Goal: Task Accomplishment & Management: Manage account settings

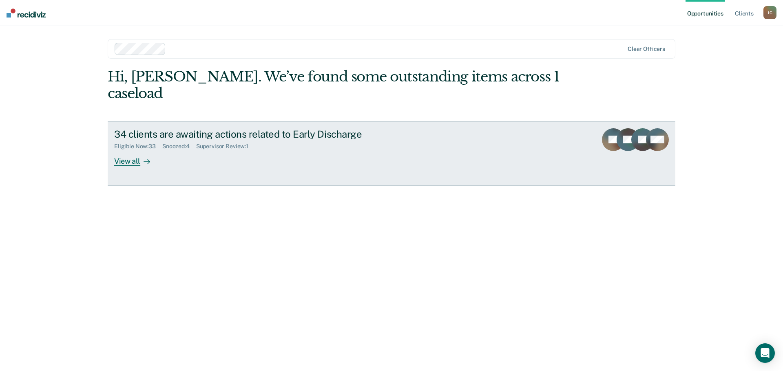
click at [126, 150] on div "View all" at bounding box center [137, 158] width 46 height 16
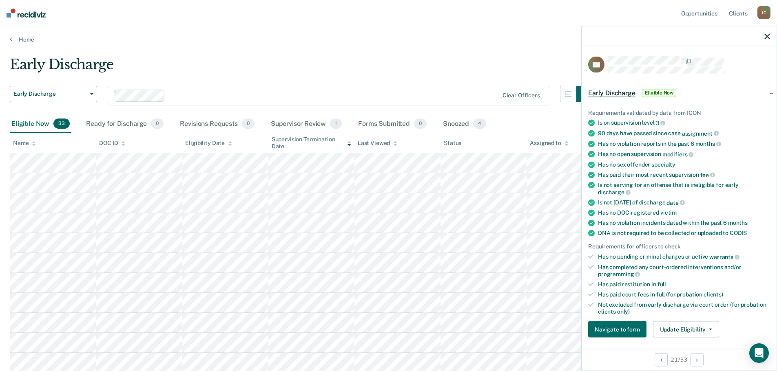
click at [654, 93] on span "Eligible Now" at bounding box center [659, 93] width 35 height 8
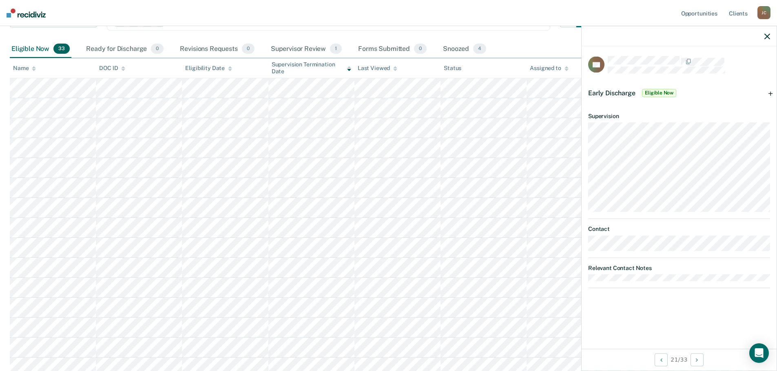
scroll to position [82, 0]
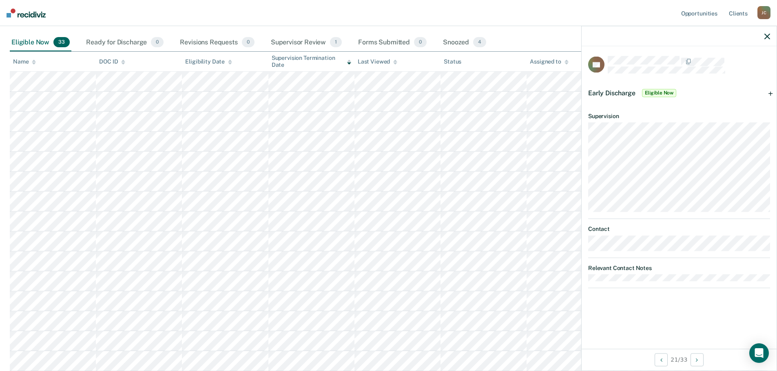
click at [658, 89] on span "Eligible Now" at bounding box center [659, 93] width 35 height 8
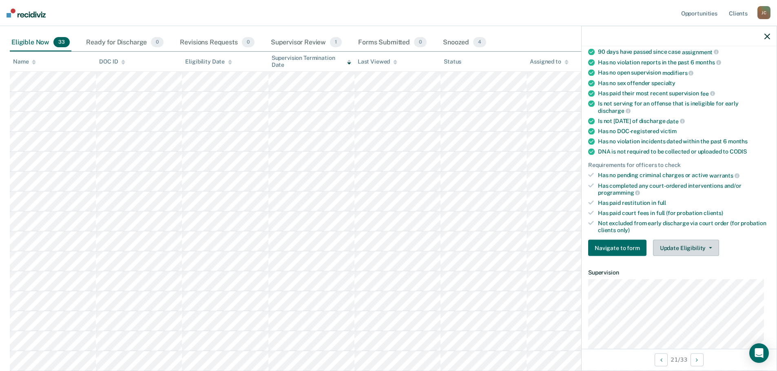
click at [693, 246] on button "Update Eligibility" at bounding box center [686, 248] width 66 height 16
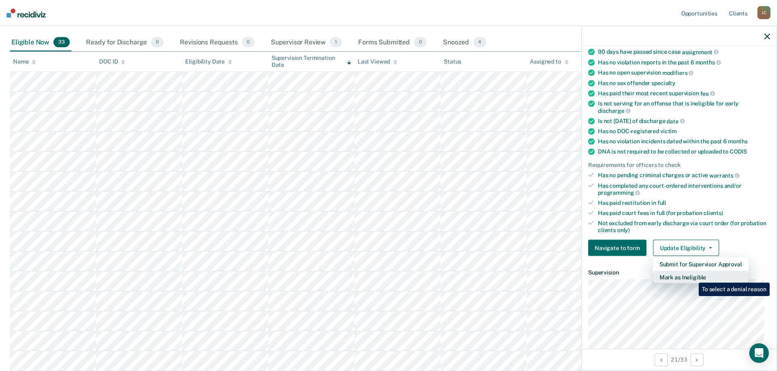
click at [692, 277] on button "Mark as Ineligible" at bounding box center [700, 277] width 95 height 13
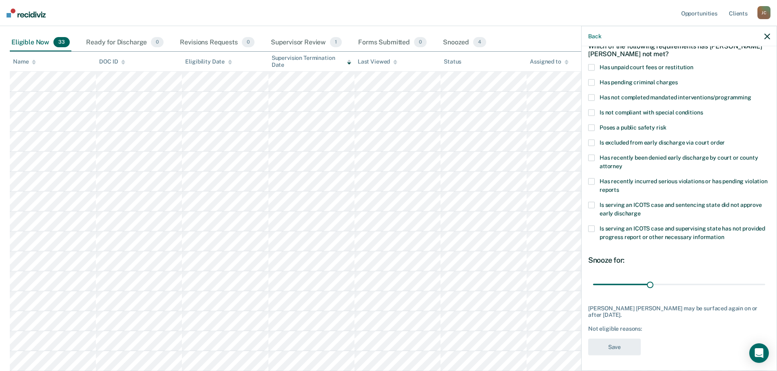
scroll to position [4, 0]
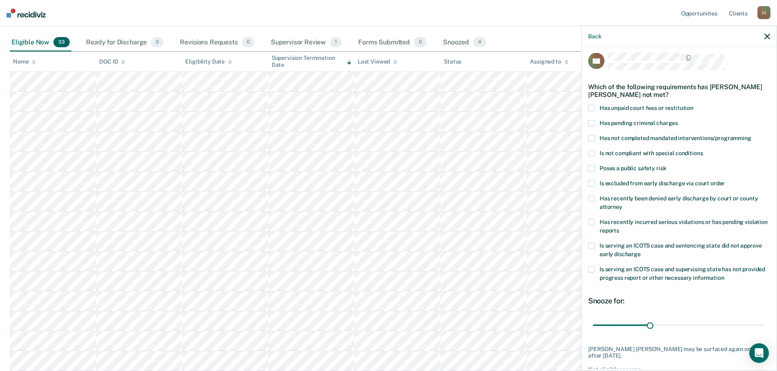
click at [592, 107] on span at bounding box center [591, 108] width 7 height 7
click at [693, 105] on input "Has unpaid court fees or restitution" at bounding box center [693, 105] width 0 height 0
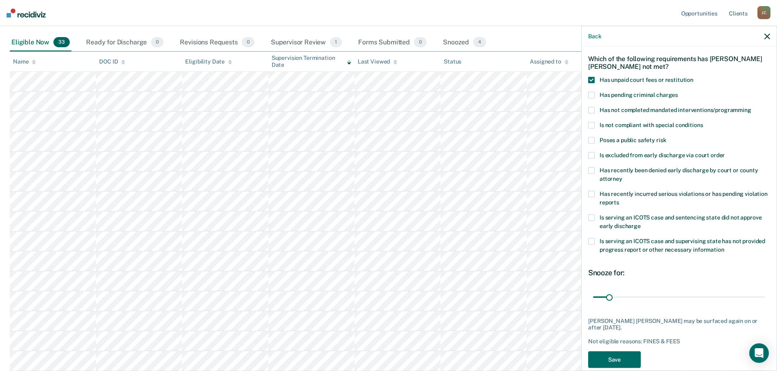
scroll to position [44, 0]
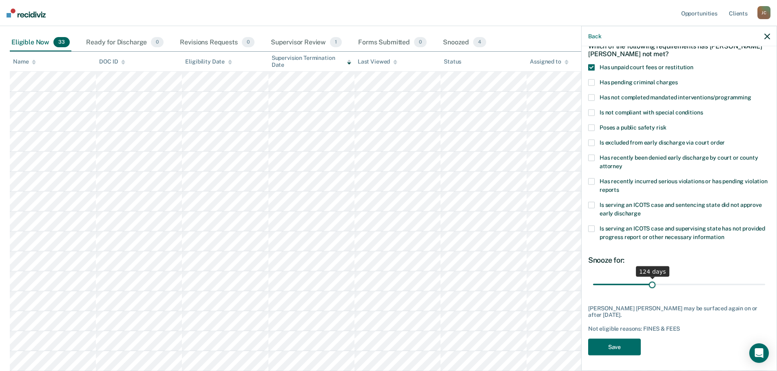
drag, startPoint x: 609, startPoint y: 285, endPoint x: 650, endPoint y: 289, distance: 40.9
type input "124"
click at [650, 289] on input "range" at bounding box center [679, 285] width 172 height 14
click at [608, 345] on button "Save" at bounding box center [614, 347] width 53 height 17
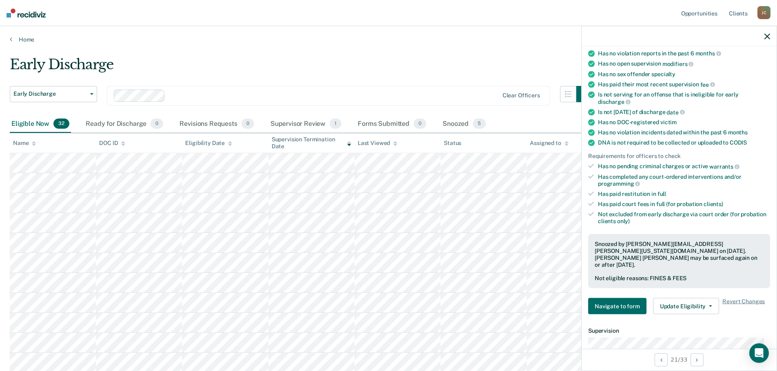
scroll to position [131, 0]
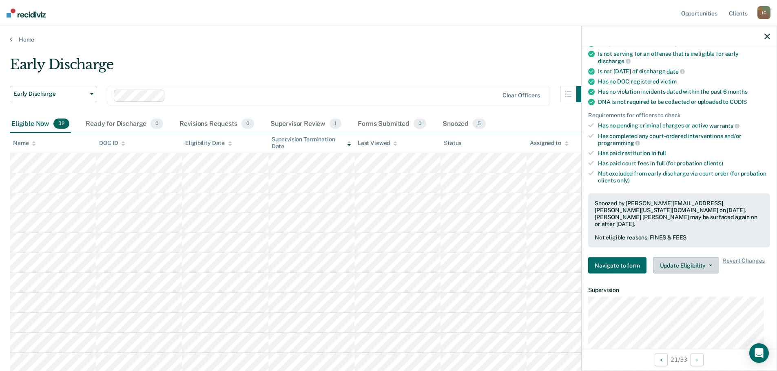
click at [687, 262] on button "Update Eligibility" at bounding box center [686, 266] width 66 height 16
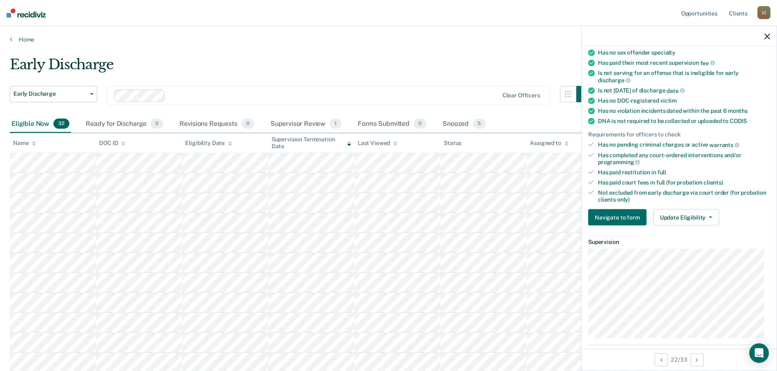
scroll to position [122, 0]
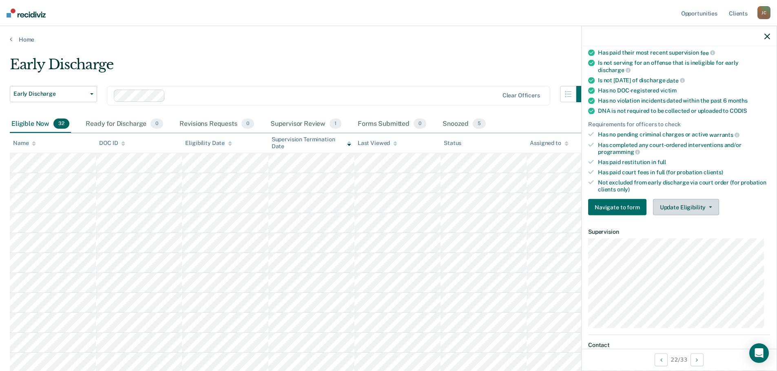
click at [671, 210] on button "Update Eligibility" at bounding box center [686, 207] width 66 height 16
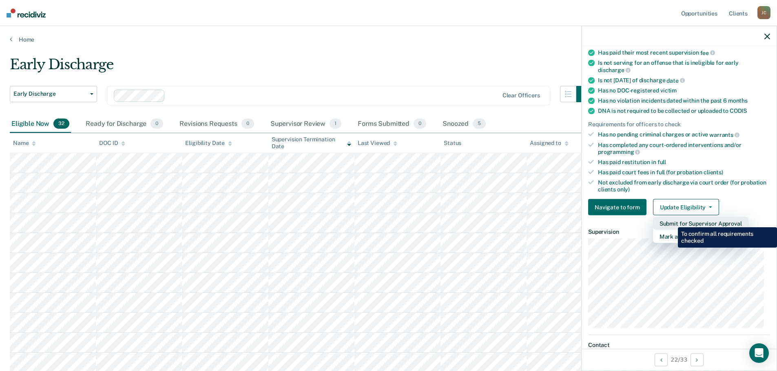
click at [671, 221] on button "Submit for Supervisor Approval" at bounding box center [700, 223] width 95 height 13
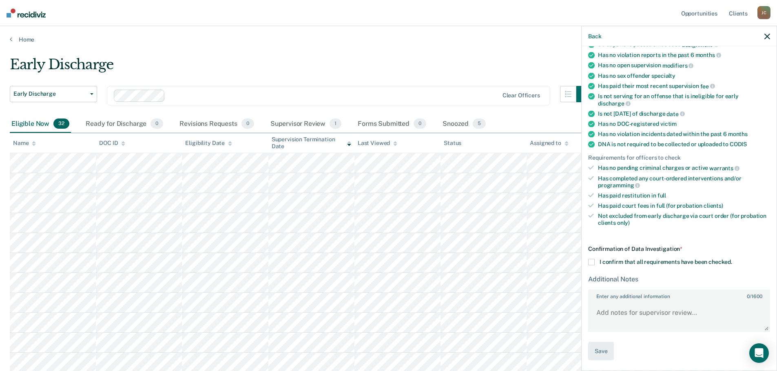
click at [591, 262] on span at bounding box center [591, 262] width 7 height 7
click at [732, 259] on input "I confirm that all requirements have been checked." at bounding box center [732, 259] width 0 height 0
click at [602, 347] on button "Save" at bounding box center [601, 351] width 26 height 18
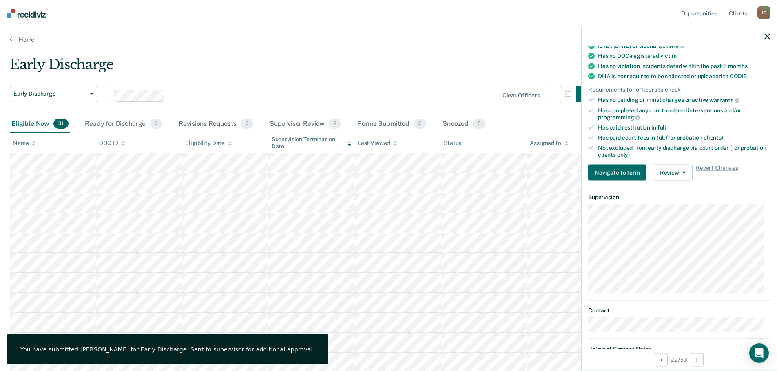
scroll to position [193, 0]
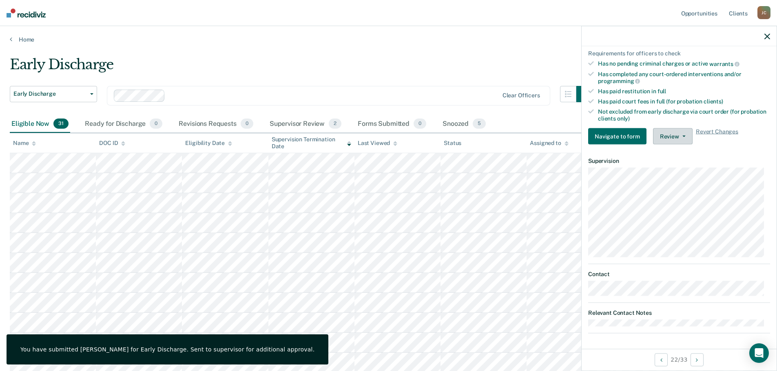
click at [672, 135] on button "Review" at bounding box center [673, 136] width 40 height 16
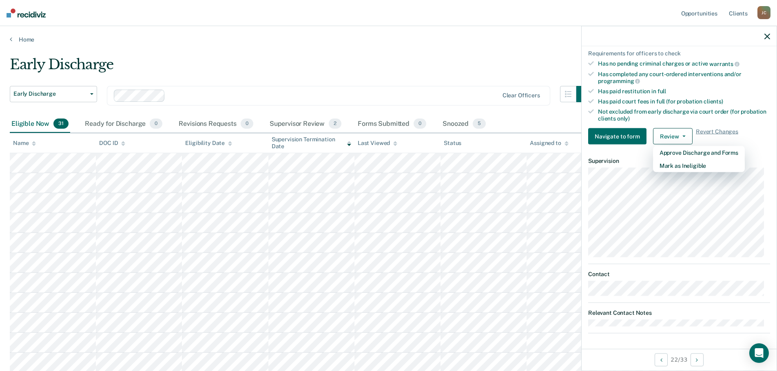
click at [281, 56] on div "Early Discharge" at bounding box center [301, 67] width 583 height 23
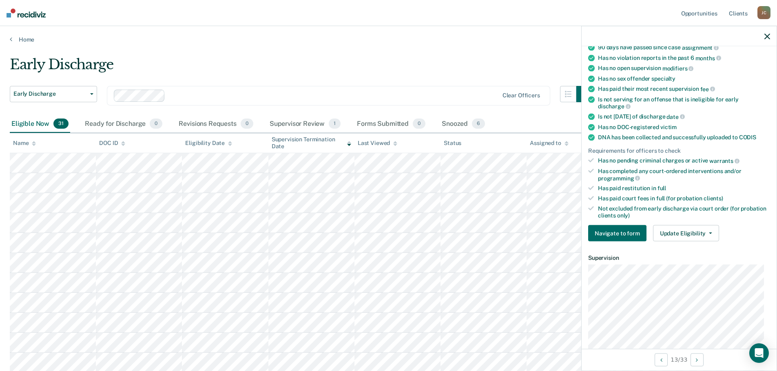
scroll to position [163, 0]
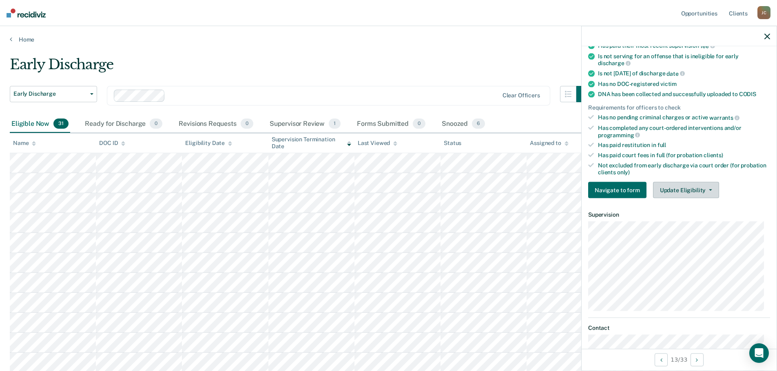
click at [674, 189] on button "Update Eligibility" at bounding box center [686, 190] width 66 height 16
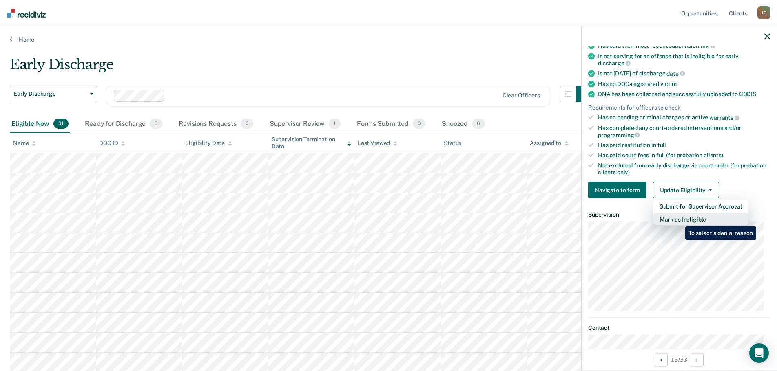
click at [679, 221] on button "Mark as Ineligible" at bounding box center [700, 219] width 95 height 13
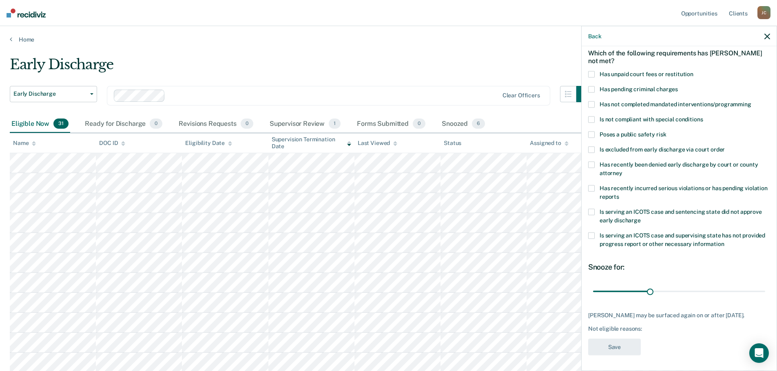
click at [591, 104] on span at bounding box center [591, 104] width 7 height 7
click at [751, 101] on input "Has not completed mandated interventions/programming" at bounding box center [751, 101] width 0 height 0
click at [591, 134] on span at bounding box center [591, 134] width 7 height 7
click at [666, 131] on input "Poses a public safety risk" at bounding box center [666, 131] width 0 height 0
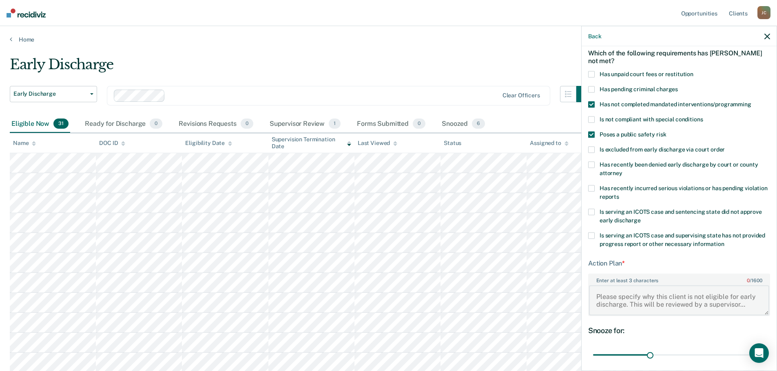
click at [615, 289] on textarea "Enter at least 3 characters 0 / 1600" at bounding box center [679, 300] width 180 height 30
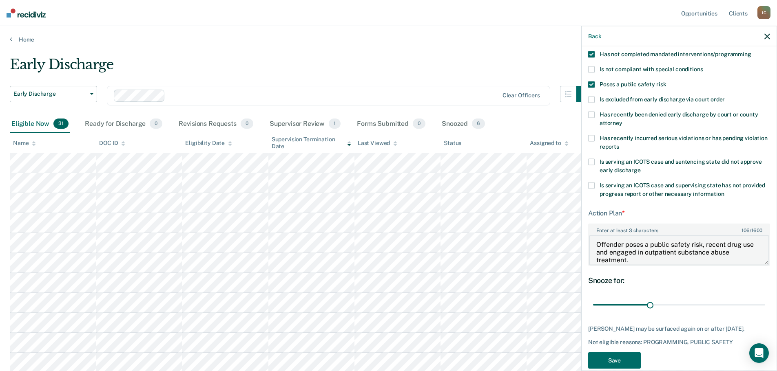
scroll to position [101, 0]
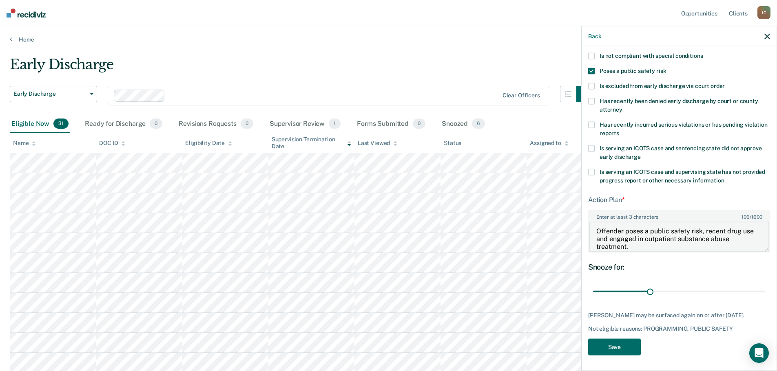
type textarea "Offender poses a public safety risk, recent drug use and engaged in outpatient …"
drag, startPoint x: 649, startPoint y: 290, endPoint x: 760, endPoint y: 293, distance: 111.7
type input "90"
click at [760, 293] on input "range" at bounding box center [679, 292] width 172 height 14
click at [610, 346] on button "Save" at bounding box center [614, 347] width 53 height 17
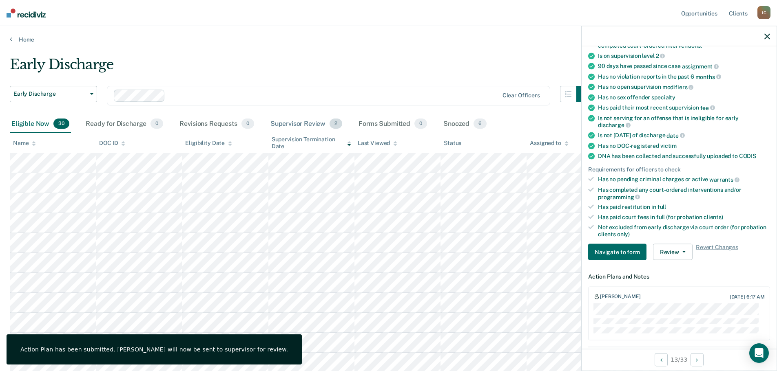
click at [291, 122] on div "Supervisor Review 2" at bounding box center [306, 124] width 75 height 18
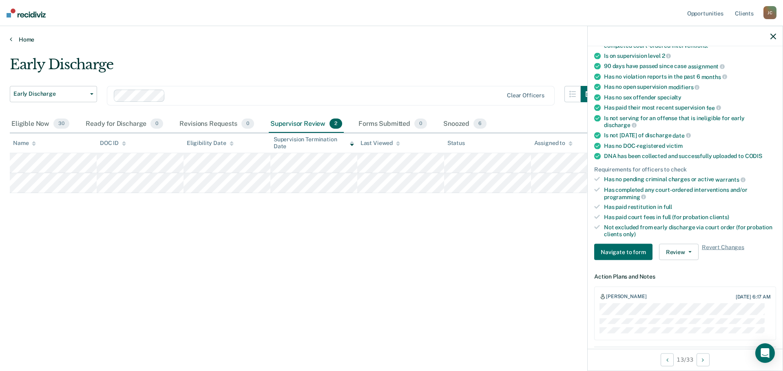
click at [11, 39] on icon at bounding box center [11, 39] width 2 height 7
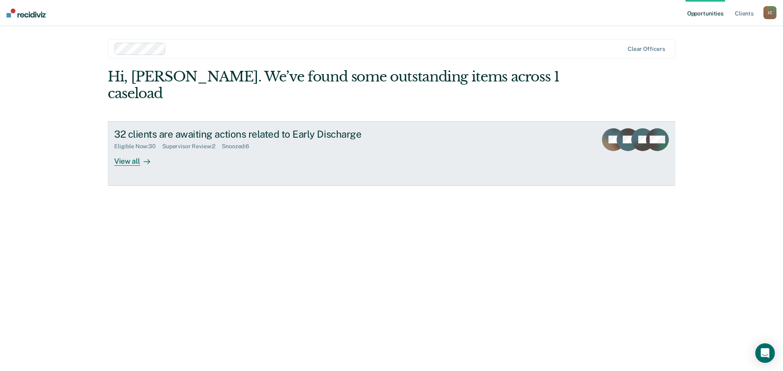
click at [132, 150] on div "View all" at bounding box center [137, 158] width 46 height 16
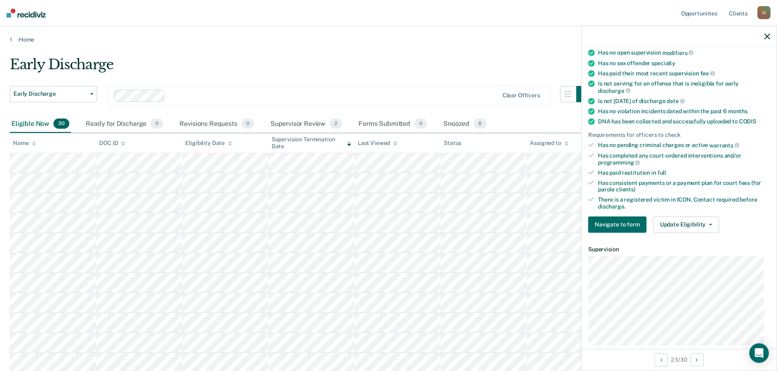
scroll to position [163, 0]
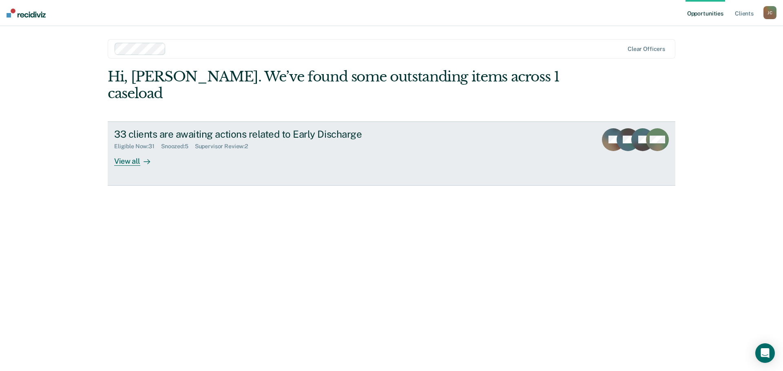
click at [122, 149] on link "33 clients are awaiting actions related to Early Discharge Eligible Now : 31 Sn…" at bounding box center [392, 153] width 568 height 64
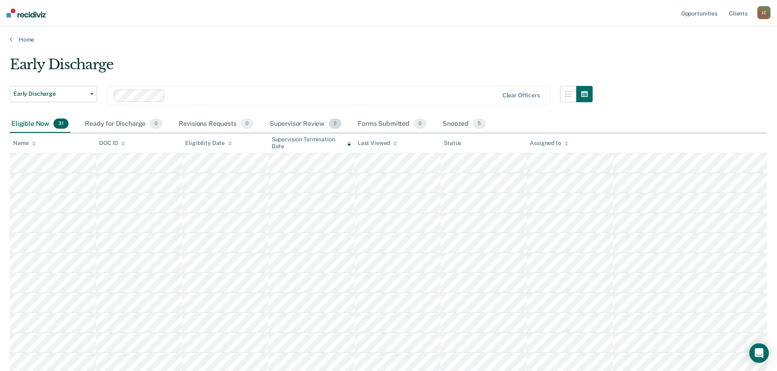
click at [315, 125] on div "Supervisor Review 2" at bounding box center [305, 124] width 75 height 18
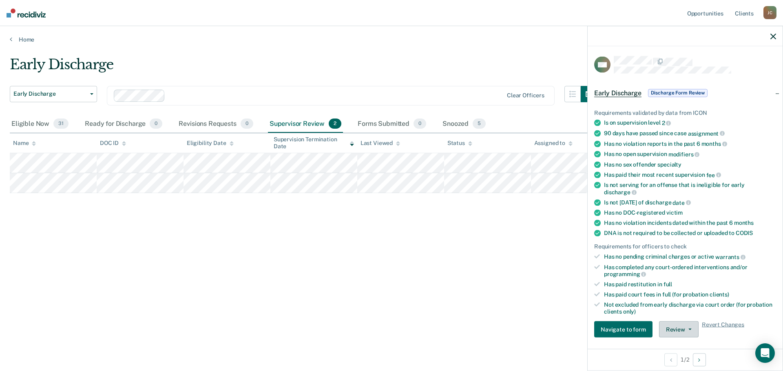
click at [669, 328] on button "Review" at bounding box center [679, 330] width 40 height 16
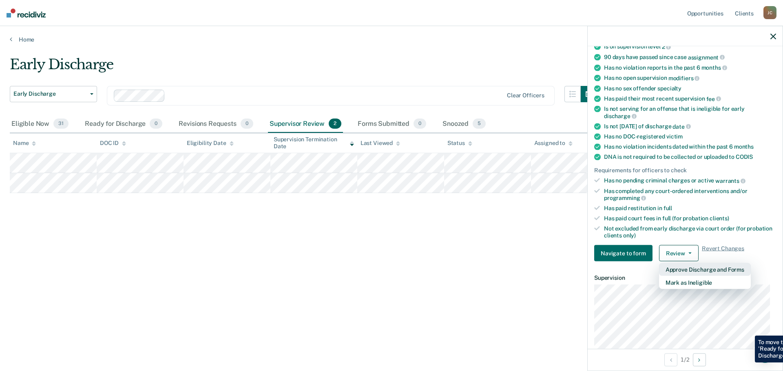
scroll to position [84, 0]
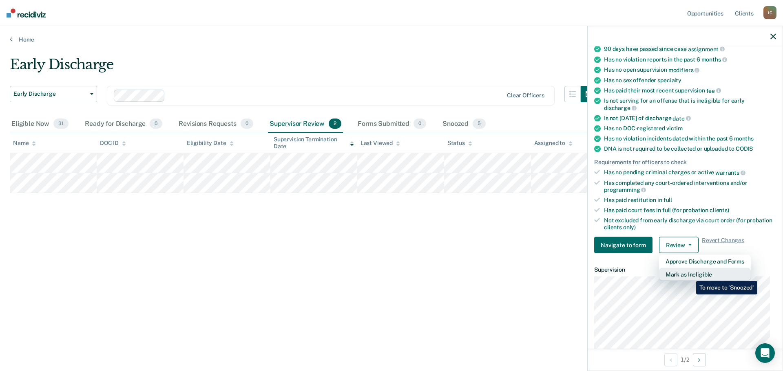
click at [690, 275] on button "Mark as Ineligible" at bounding box center [705, 274] width 92 height 13
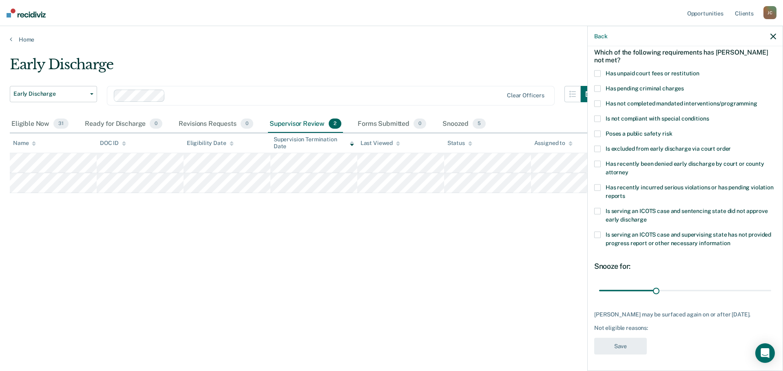
scroll to position [38, 0]
drag, startPoint x: 653, startPoint y: 292, endPoint x: 757, endPoint y: 286, distance: 104.1
type input "87"
click at [757, 286] on input "range" at bounding box center [685, 292] width 172 height 14
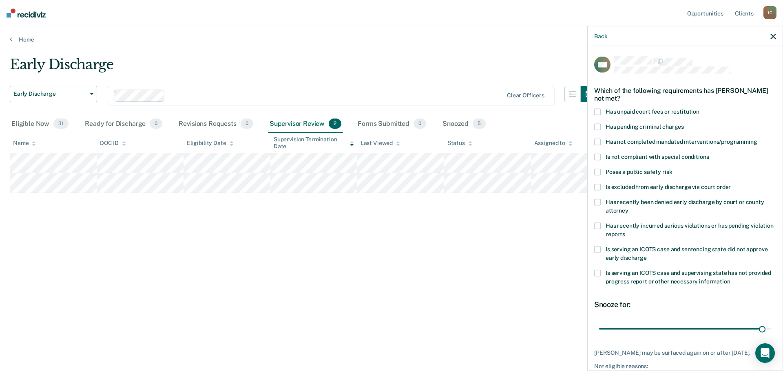
click at [597, 171] on span at bounding box center [597, 172] width 7 height 7
click at [672, 169] on input "Poses a public safety risk" at bounding box center [672, 169] width 0 height 0
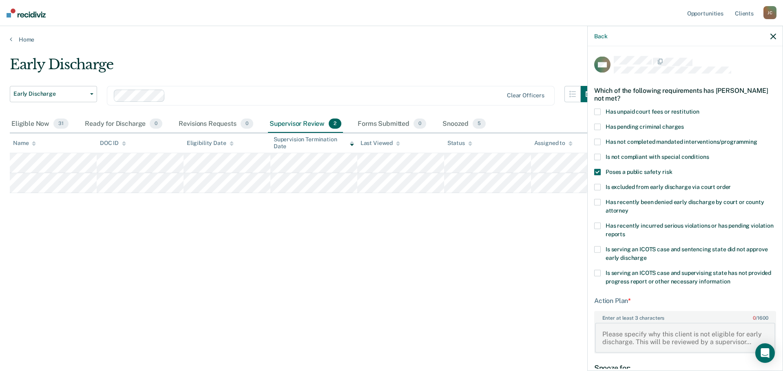
click at [626, 328] on textarea "Enter at least 3 characters 0 / 1600" at bounding box center [685, 338] width 180 height 30
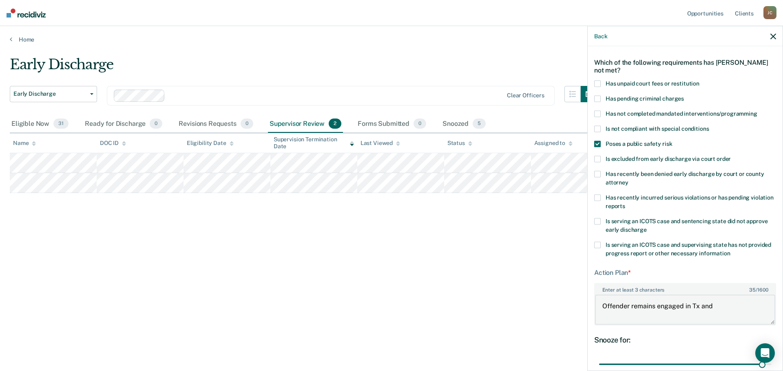
scroll to position [101, 0]
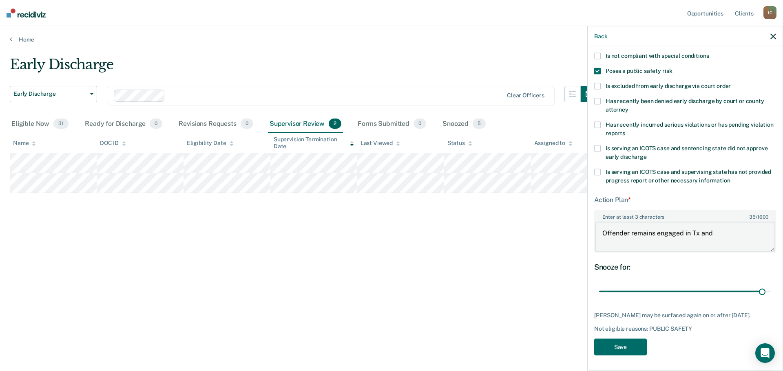
drag, startPoint x: 714, startPoint y: 231, endPoint x: 704, endPoint y: 234, distance: 11.1
click at [704, 234] on textarea "Offender remains engaged in Tx and" at bounding box center [685, 237] width 180 height 30
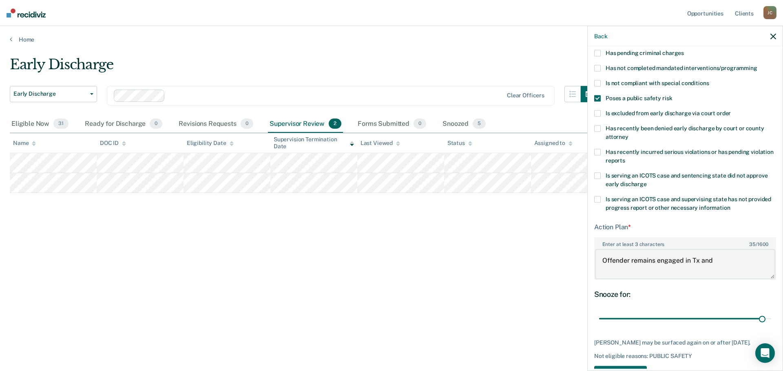
scroll to position [60, 0]
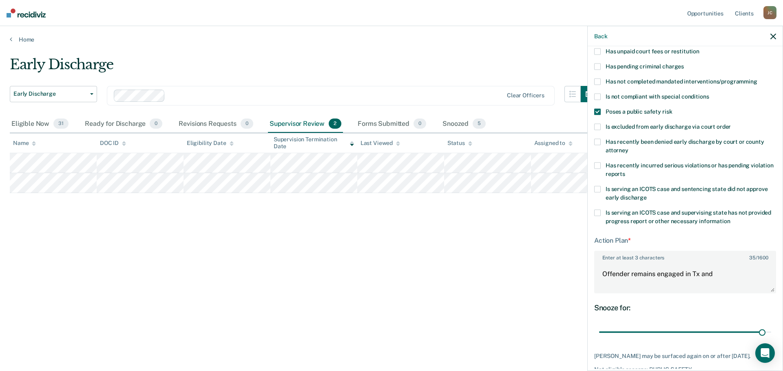
click at [598, 80] on span at bounding box center [597, 81] width 7 height 7
click at [757, 78] on input "Has not completed mandated interventions/programming" at bounding box center [757, 78] width 0 height 0
drag, startPoint x: 724, startPoint y: 272, endPoint x: 640, endPoint y: 284, distance: 84.0
click at [645, 284] on textarea "Offnd ender remains engaged in Tx a" at bounding box center [685, 278] width 180 height 30
click at [620, 273] on textarea "Offnd ender remains engaged in Tx a" at bounding box center [685, 278] width 180 height 30
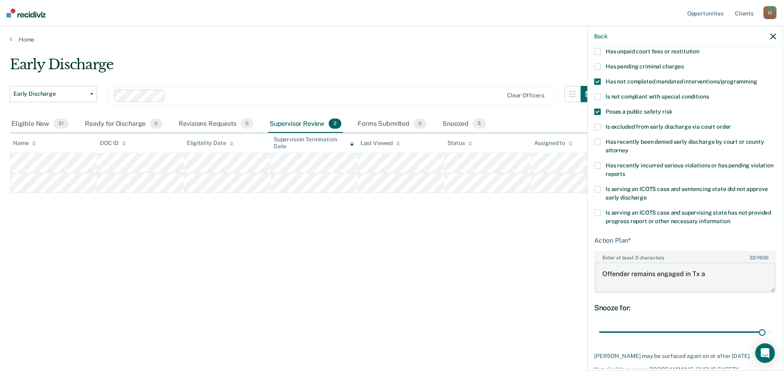
click at [713, 272] on textarea "Offender remains engaged in Tx a" at bounding box center [685, 278] width 180 height 30
type textarea "Offender remains engaged in Tx"
click at [594, 111] on span at bounding box center [597, 111] width 7 height 7
click at [672, 108] on input "Poses a public safety risk" at bounding box center [672, 108] width 0 height 0
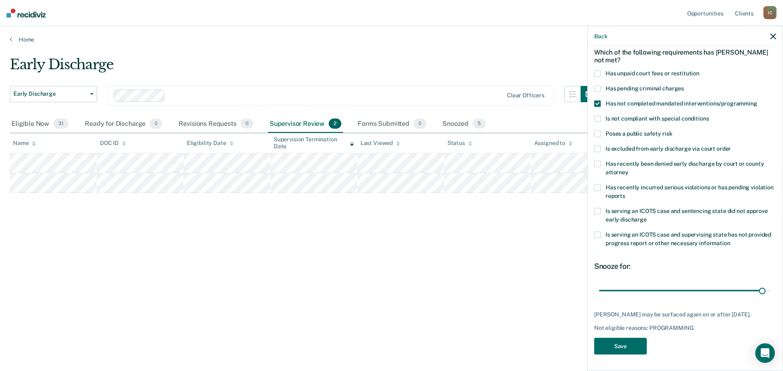
scroll to position [38, 0]
click at [621, 347] on button "Save" at bounding box center [620, 347] width 53 height 17
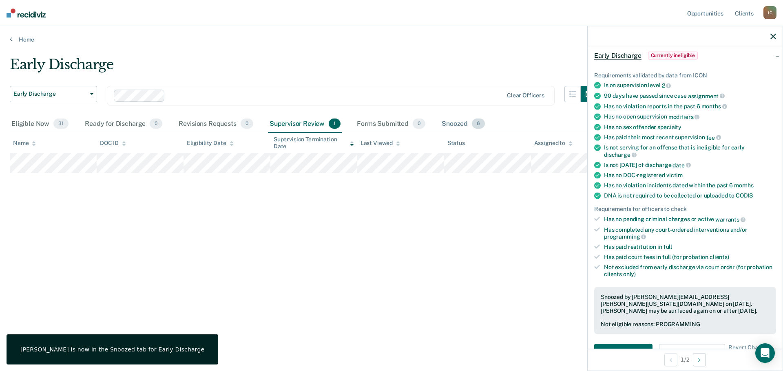
click at [472, 124] on span "6" at bounding box center [478, 124] width 13 height 11
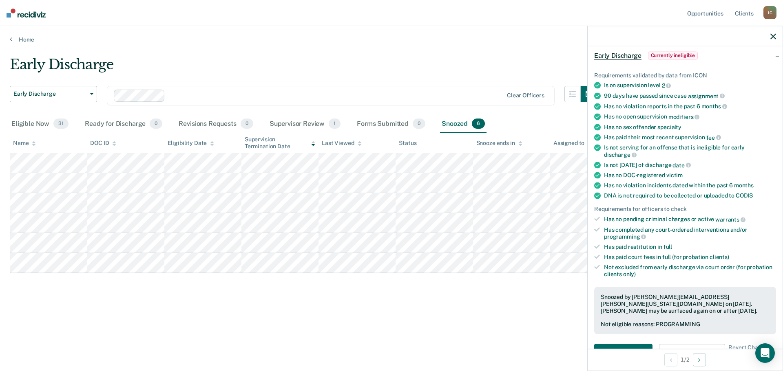
click at [274, 320] on div "Early Discharge Early Discharge Early Discharge Clear officers Eligible Now 31 …" at bounding box center [391, 196] width 763 height 280
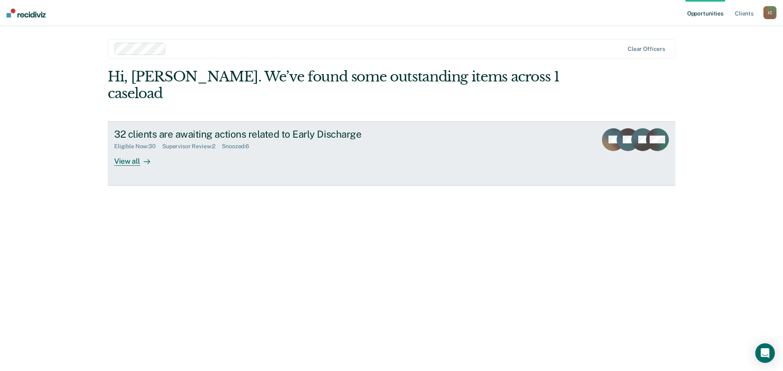
click at [127, 150] on div "View all" at bounding box center [137, 158] width 46 height 16
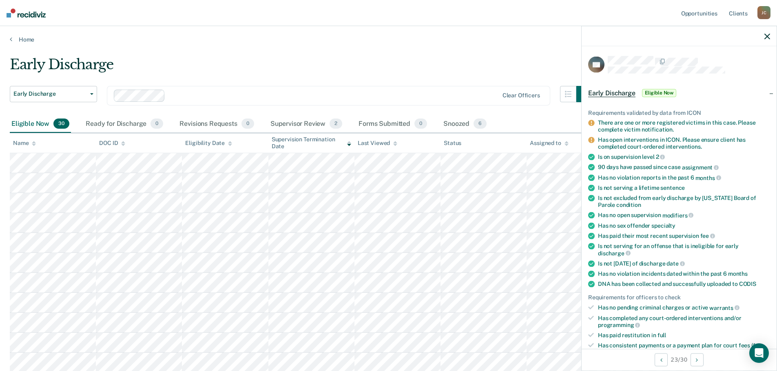
click at [593, 121] on icon at bounding box center [591, 123] width 6 height 6
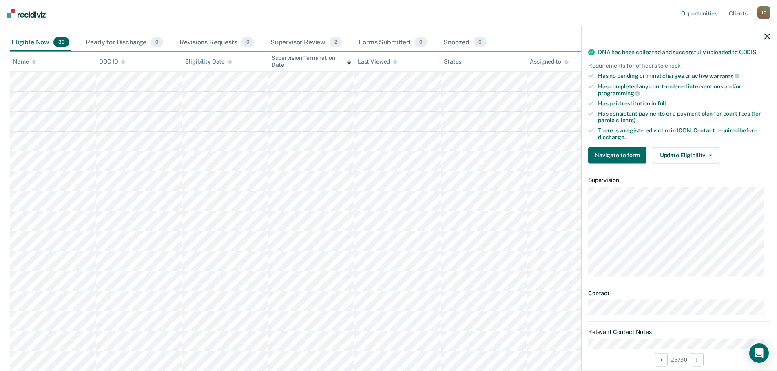
scroll to position [218, 0]
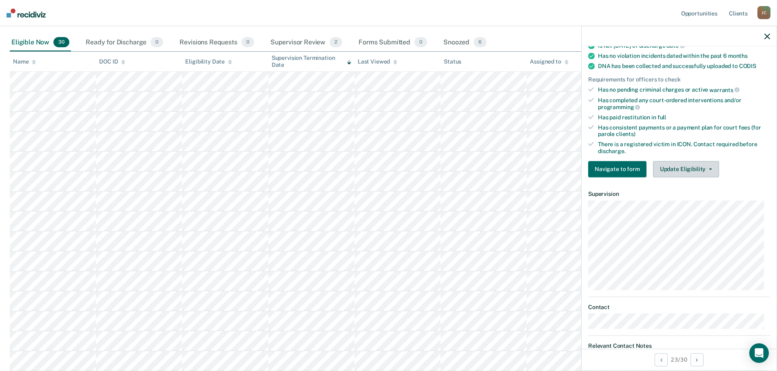
click at [685, 161] on button "Update Eligibility" at bounding box center [686, 169] width 66 height 16
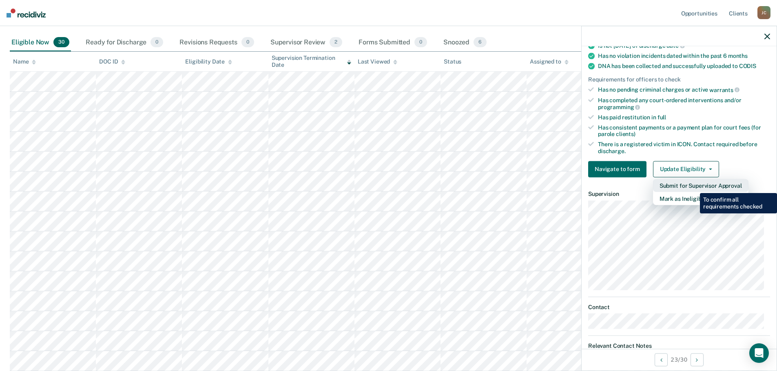
click at [694, 187] on button "Submit for Supervisor Approval" at bounding box center [700, 185] width 95 height 13
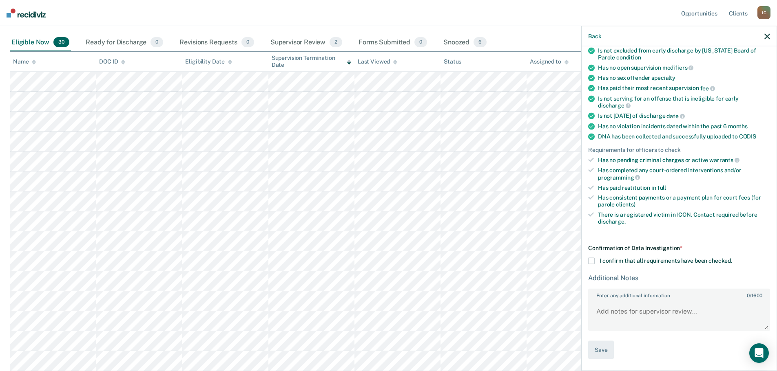
scroll to position [147, 0]
click at [590, 259] on span at bounding box center [591, 262] width 7 height 7
click at [732, 259] on input "I confirm that all requirements have been checked." at bounding box center [732, 259] width 0 height 0
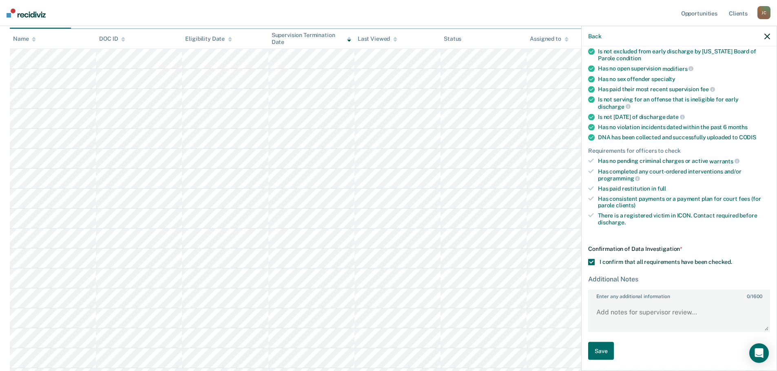
scroll to position [122, 0]
click at [631, 311] on textarea "Enter any additional information 0 / 1600" at bounding box center [679, 316] width 180 height 30
type textarea "There are no registered victims in active cases."
click at [593, 347] on button "Save" at bounding box center [601, 351] width 26 height 18
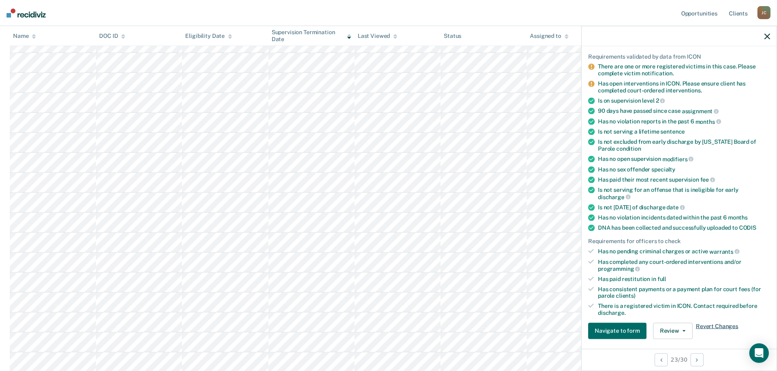
scroll to position [122, 0]
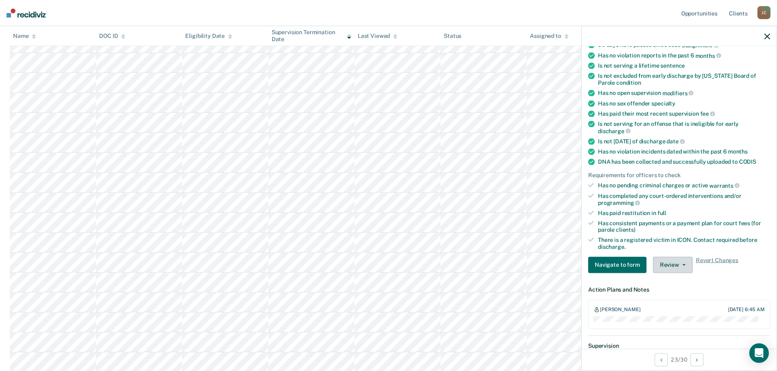
click at [663, 265] on button "Review" at bounding box center [673, 265] width 40 height 16
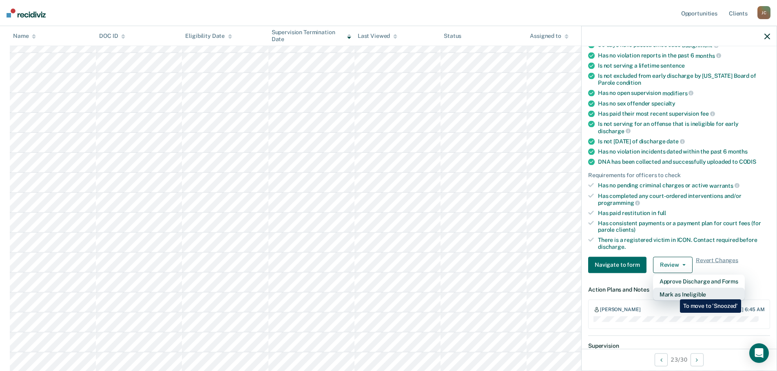
click at [674, 294] on button "Mark as Ineligible" at bounding box center [699, 294] width 92 height 13
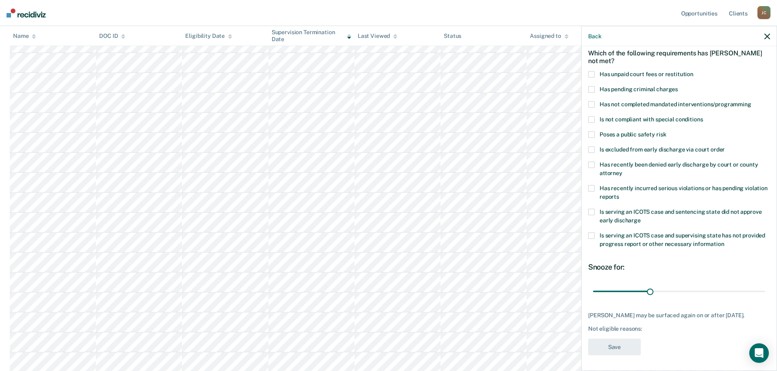
click at [589, 73] on span at bounding box center [591, 74] width 7 height 7
click at [693, 71] on input "Has unpaid court fees or restitution" at bounding box center [693, 71] width 0 height 0
click at [591, 135] on span at bounding box center [591, 134] width 7 height 7
click at [666, 131] on input "Poses a public safety risk" at bounding box center [666, 131] width 0 height 0
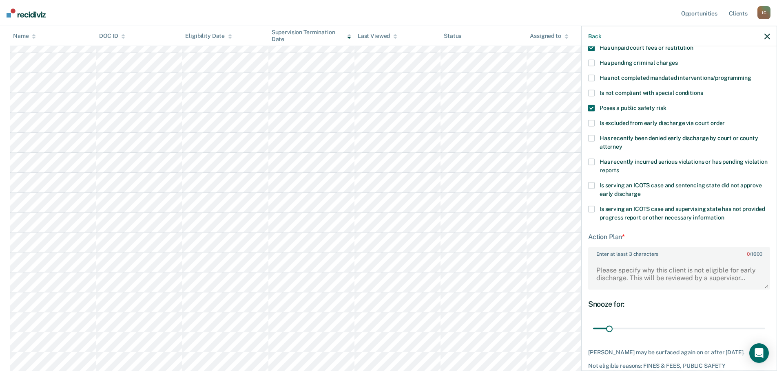
scroll to position [78, 0]
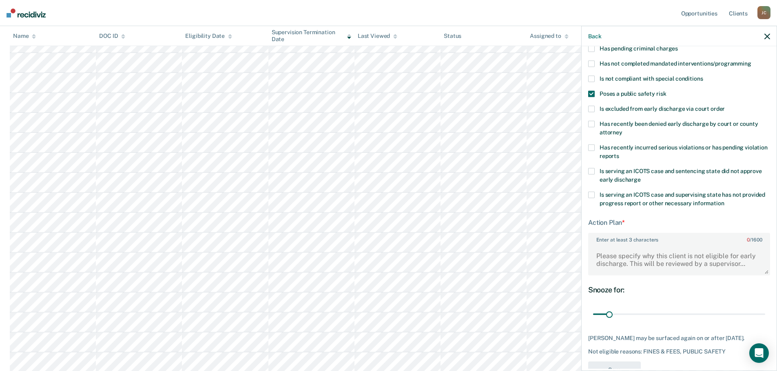
click at [766, 33] on button "button" at bounding box center [767, 36] width 6 height 7
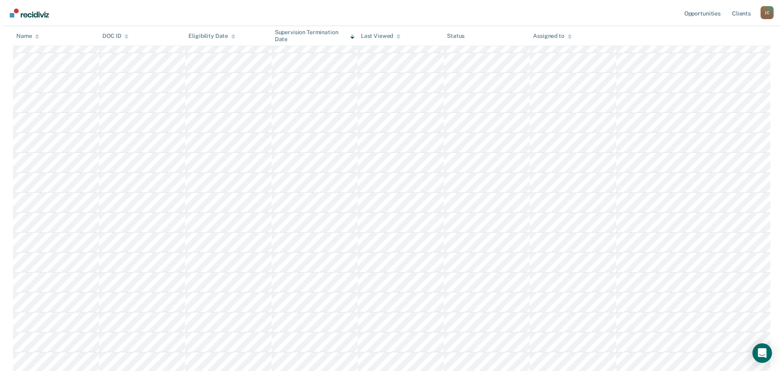
scroll to position [0, 0]
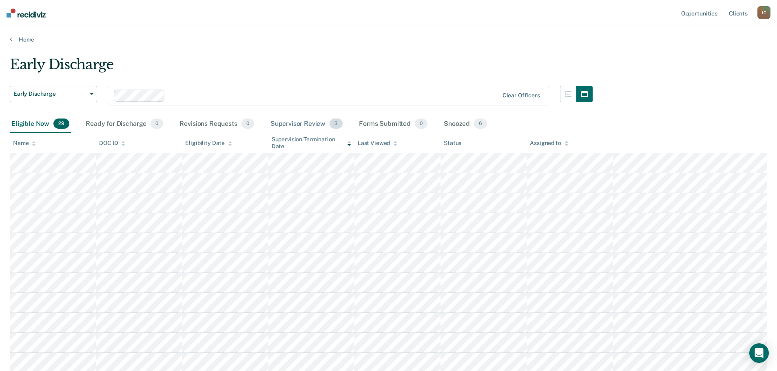
click at [306, 121] on div "Supervisor Review 3" at bounding box center [307, 124] width 76 height 18
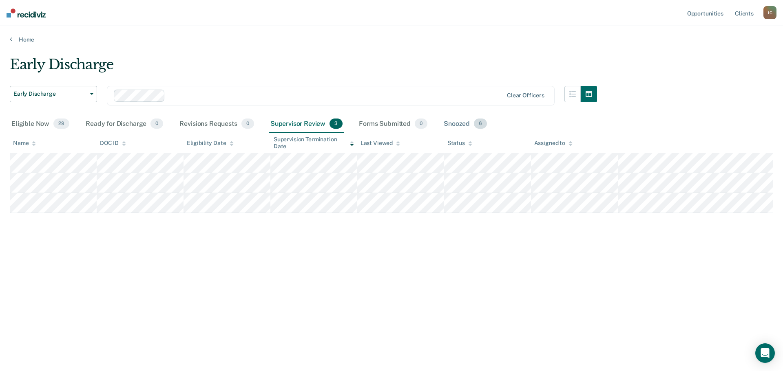
click at [448, 123] on div "Snoozed 6" at bounding box center [465, 124] width 46 height 18
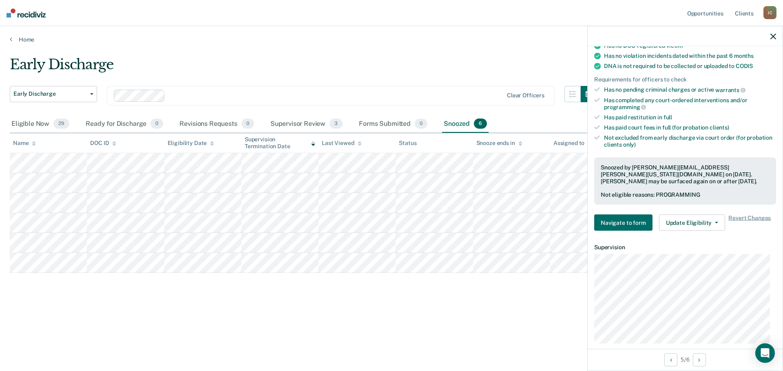
scroll to position [172, 0]
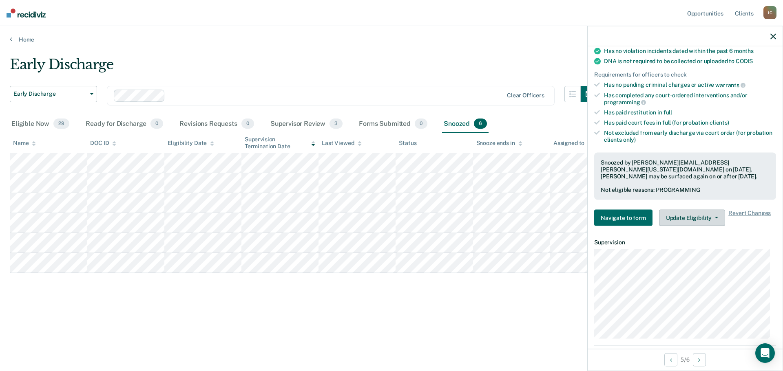
click at [682, 219] on button "Update Eligibility" at bounding box center [692, 218] width 66 height 16
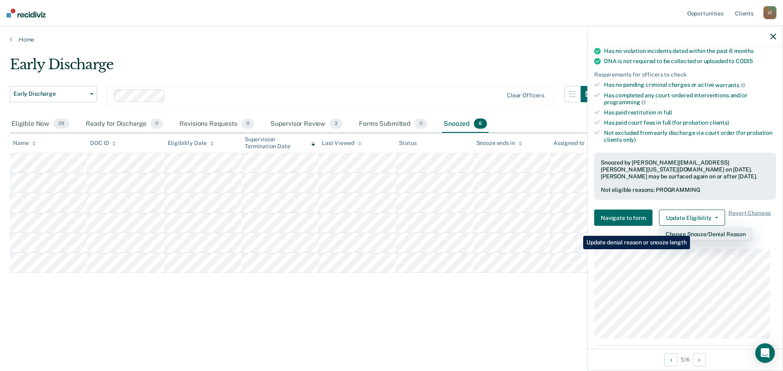
click at [691, 230] on button "Change Snooze/Denial Reason" at bounding box center [705, 234] width 93 height 13
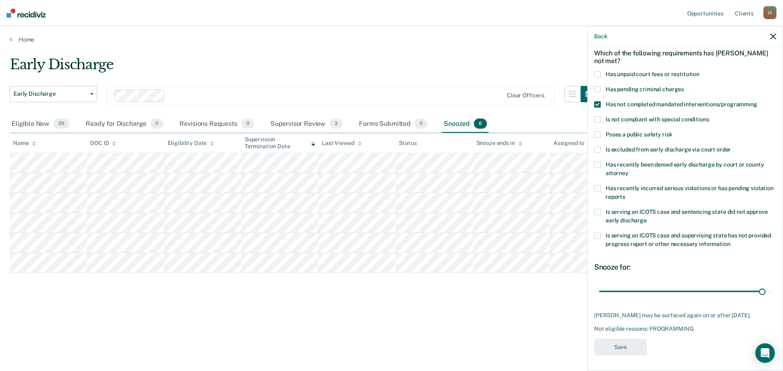
scroll to position [0, 0]
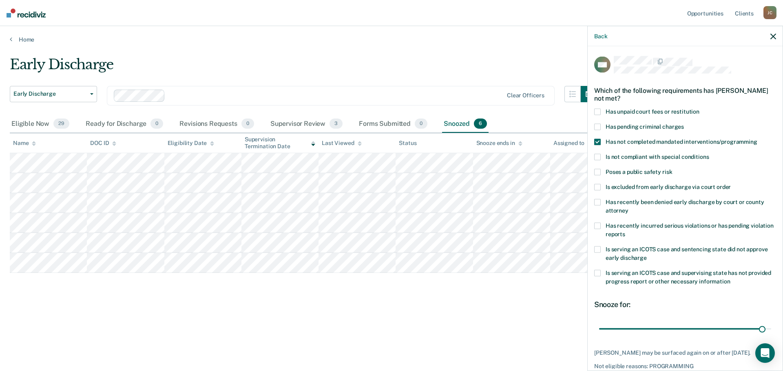
click at [599, 156] on span at bounding box center [597, 157] width 7 height 7
click at [709, 154] on input "Is not compliant with special conditions" at bounding box center [709, 154] width 0 height 0
click at [506, 313] on div "Early Discharge Early Discharge Early Discharge Clear officers Eligible Now 29 …" at bounding box center [391, 196] width 763 height 280
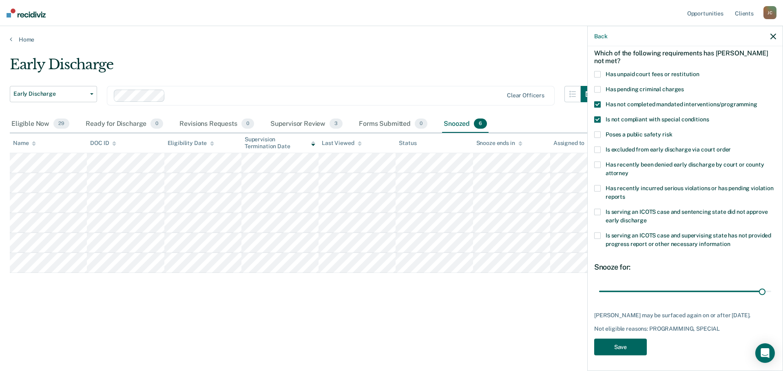
click at [619, 341] on button "Save" at bounding box center [620, 347] width 53 height 17
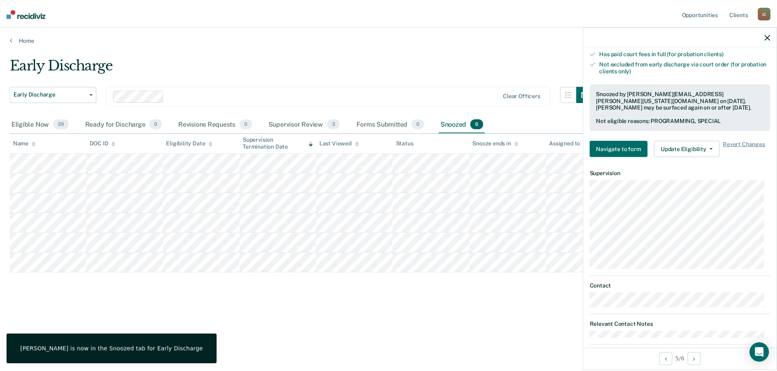
scroll to position [254, 0]
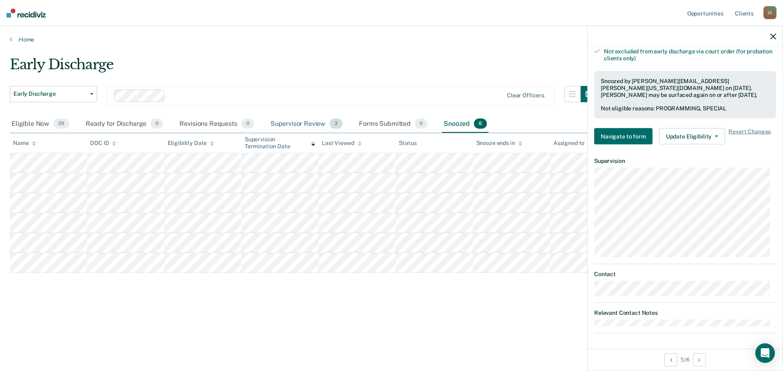
click at [314, 123] on div "Supervisor Review 3" at bounding box center [307, 124] width 76 height 18
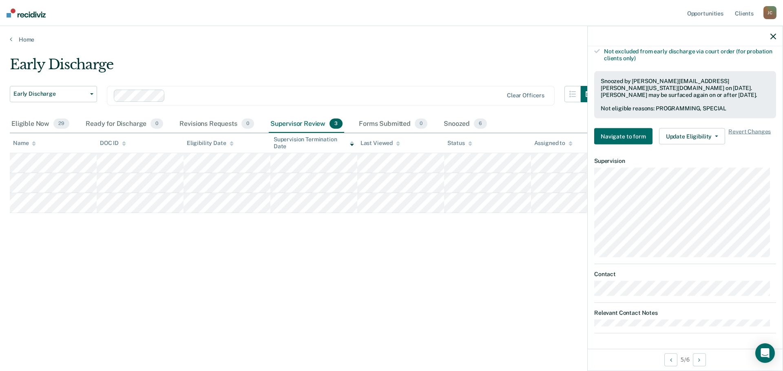
click at [430, 309] on div "Early Discharge Early Discharge Early Discharge Clear officers Eligible Now 29 …" at bounding box center [391, 183] width 763 height 254
click at [773, 32] on div at bounding box center [684, 36] width 195 height 20
click at [775, 34] on icon "button" at bounding box center [773, 36] width 6 height 6
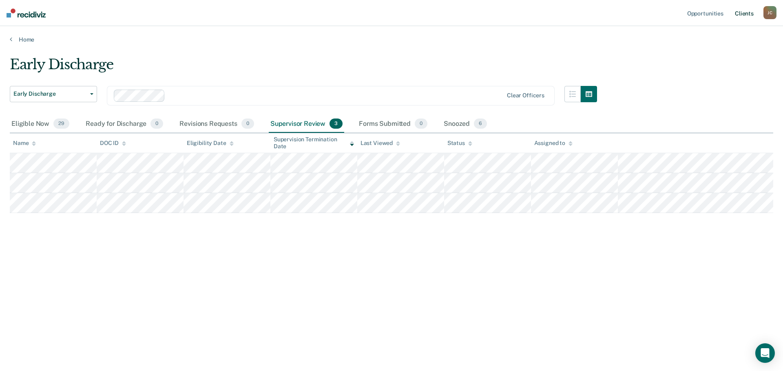
click at [749, 15] on link "Client s" at bounding box center [744, 13] width 22 height 26
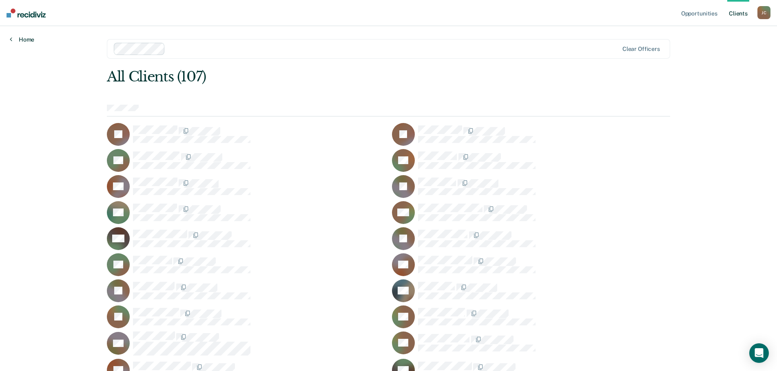
click at [10, 39] on icon at bounding box center [11, 39] width 2 height 7
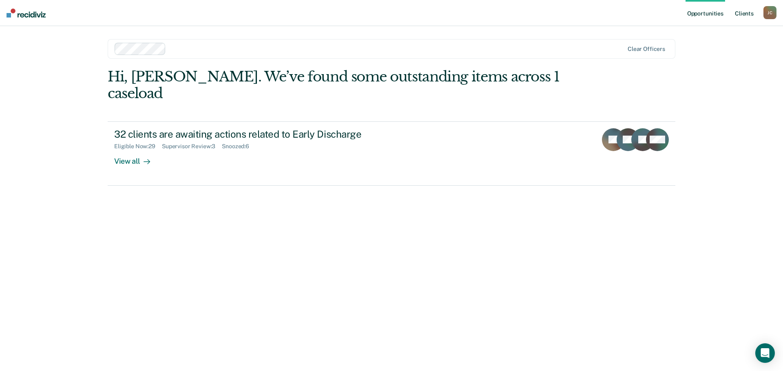
click at [744, 11] on link "Client s" at bounding box center [744, 13] width 22 height 26
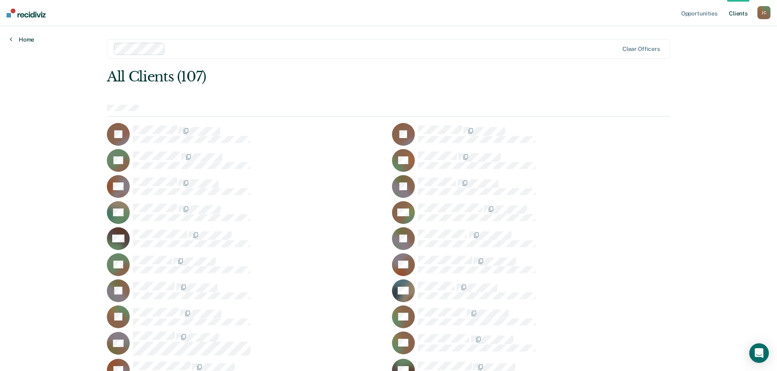
click at [26, 40] on link "Home" at bounding box center [22, 39] width 24 height 7
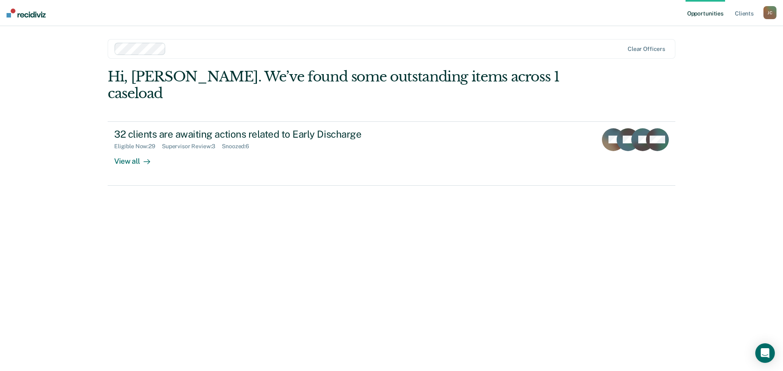
click at [768, 11] on div "J C" at bounding box center [769, 12] width 13 height 13
click at [723, 111] on div "Opportunities Client s Juan Chavez J C Profile How it works Log Out Clear offic…" at bounding box center [391, 185] width 783 height 371
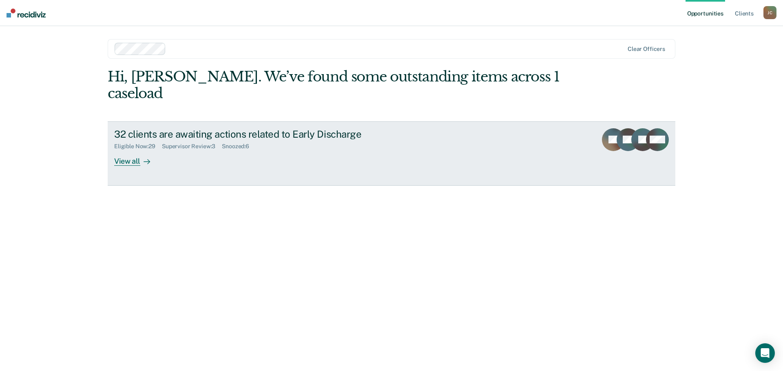
click at [623, 128] on rect at bounding box center [627, 139] width 23 height 23
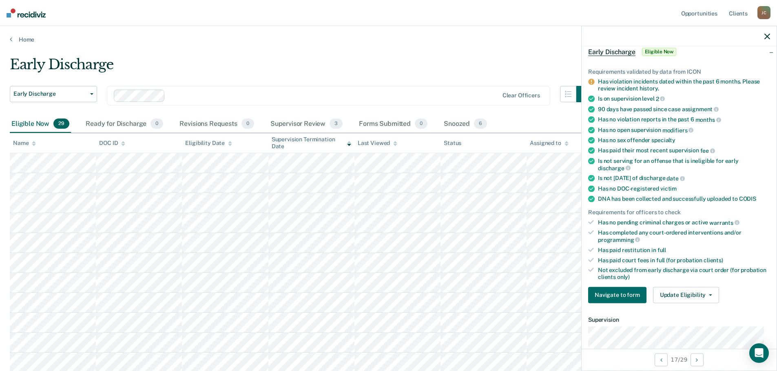
scroll to position [82, 0]
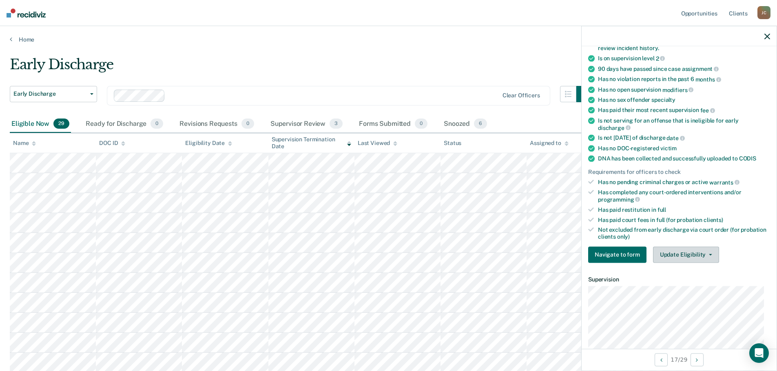
click at [684, 255] on button "Update Eligibility" at bounding box center [686, 255] width 66 height 16
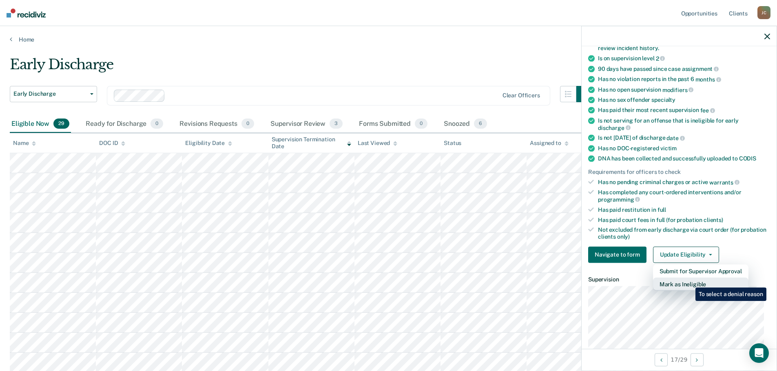
click at [689, 282] on button "Mark as Ineligible" at bounding box center [700, 284] width 95 height 13
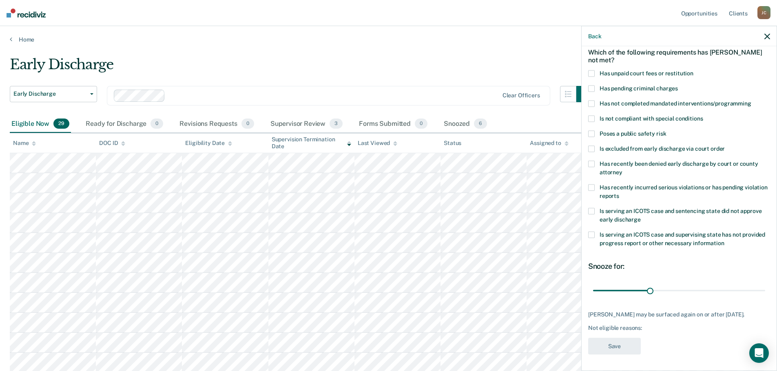
click at [592, 70] on span at bounding box center [591, 73] width 7 height 7
click at [693, 70] on input "Has unpaid court fees or restitution" at bounding box center [693, 70] width 0 height 0
click at [593, 130] on span at bounding box center [591, 133] width 7 height 7
click at [666, 130] on input "Poses a public safety risk" at bounding box center [666, 130] width 0 height 0
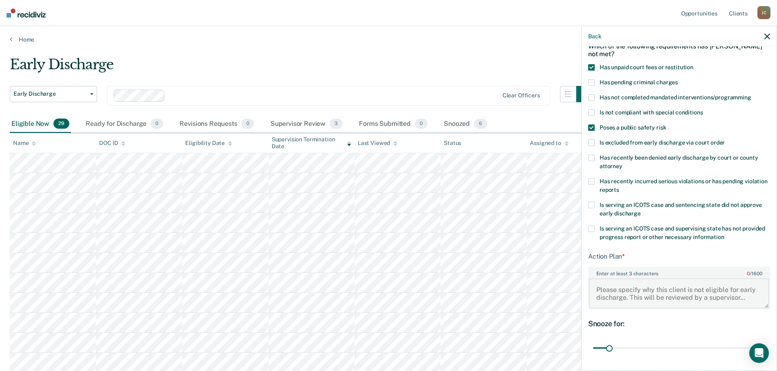
click at [632, 289] on textarea "Enter at least 3 characters 0 / 1600" at bounding box center [679, 293] width 180 height 30
type textarea "Recent drug use and unpaid court costs."
drag, startPoint x: 610, startPoint y: 347, endPoint x: 682, endPoint y: 346, distance: 71.8
click at [682, 347] on input "range" at bounding box center [679, 348] width 172 height 14
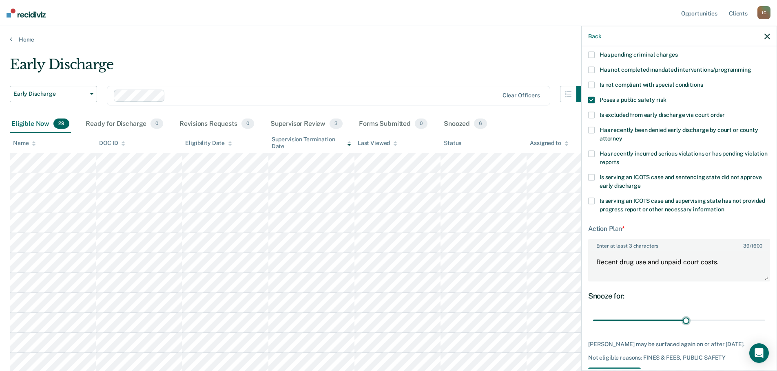
scroll to position [85, 0]
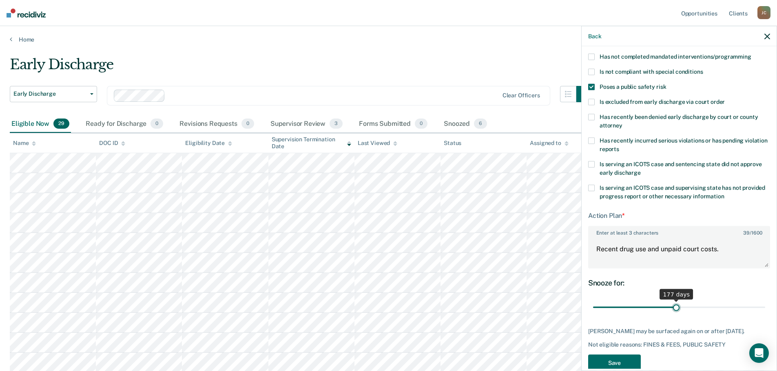
drag, startPoint x: 683, startPoint y: 308, endPoint x: 673, endPoint y: 311, distance: 10.5
click at [673, 311] on input "range" at bounding box center [679, 307] width 172 height 14
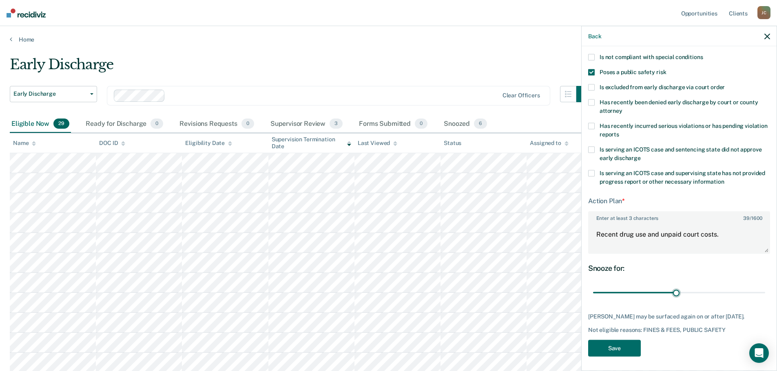
scroll to position [108, 0]
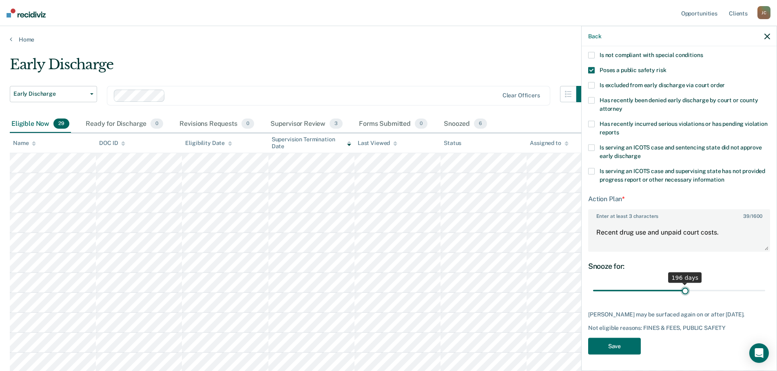
drag, startPoint x: 674, startPoint y: 284, endPoint x: 682, endPoint y: 285, distance: 8.2
type input "196"
click at [682, 285] on input "range" at bounding box center [679, 291] width 172 height 14
click at [606, 346] on button "Save" at bounding box center [614, 346] width 53 height 17
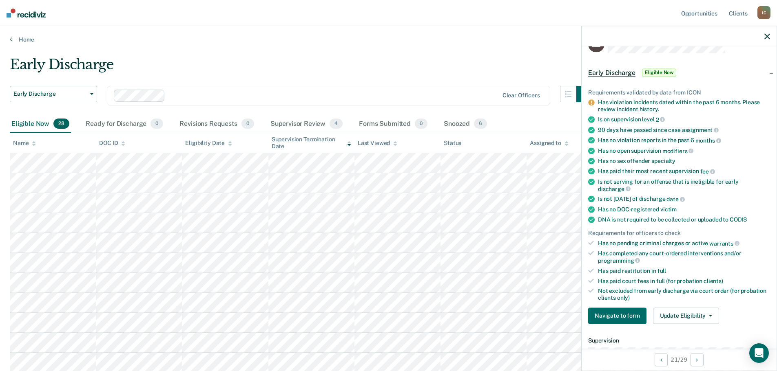
scroll to position [41, 0]
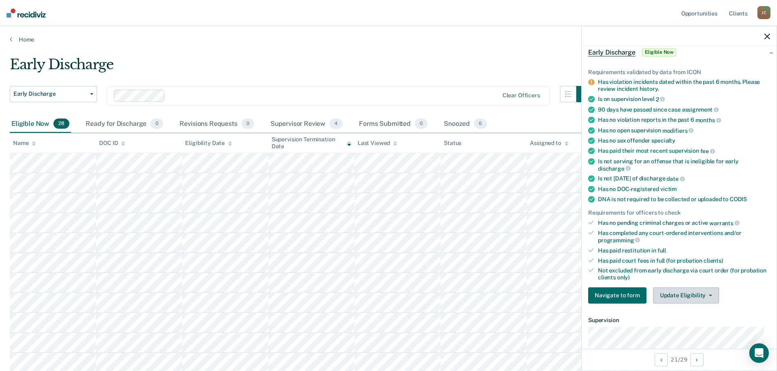
click at [679, 292] on button "Update Eligibility" at bounding box center [686, 295] width 66 height 16
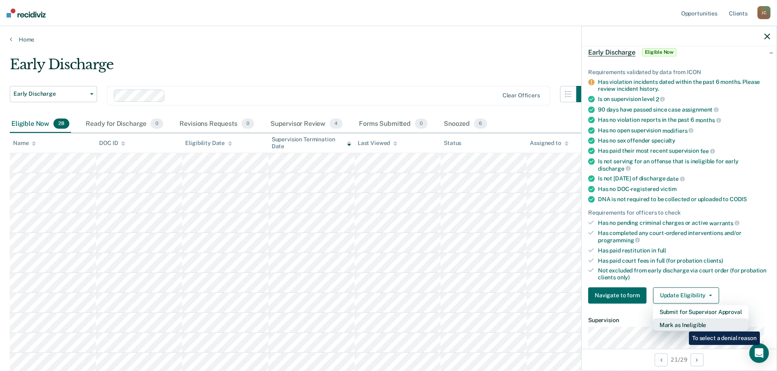
click at [682, 326] on button "Mark as Ineligible" at bounding box center [700, 324] width 95 height 13
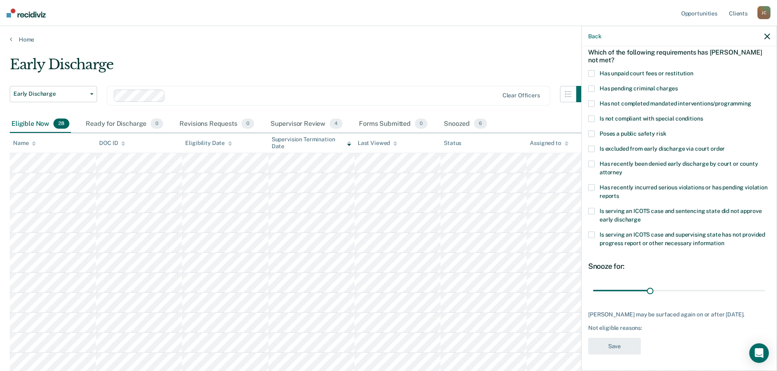
click at [593, 115] on span at bounding box center [591, 118] width 7 height 7
click at [702, 115] on input "Is not compliant with special conditions" at bounding box center [702, 115] width 0 height 0
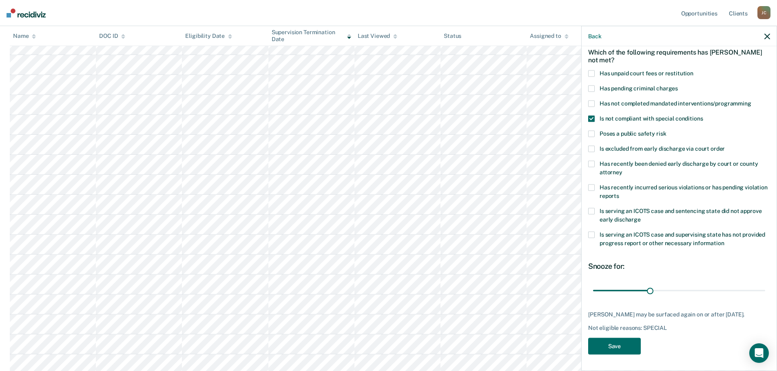
scroll to position [163, 0]
drag, startPoint x: 647, startPoint y: 284, endPoint x: 767, endPoint y: 288, distance: 119.5
type input "90"
click at [765, 288] on input "range" at bounding box center [679, 291] width 172 height 14
click at [625, 346] on button "Save" at bounding box center [614, 346] width 53 height 17
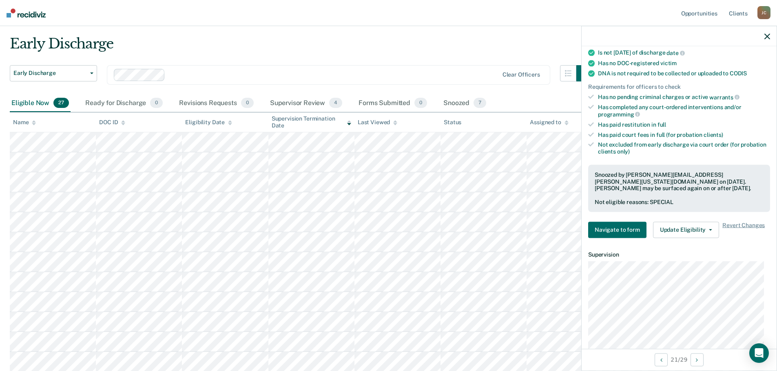
scroll to position [183, 0]
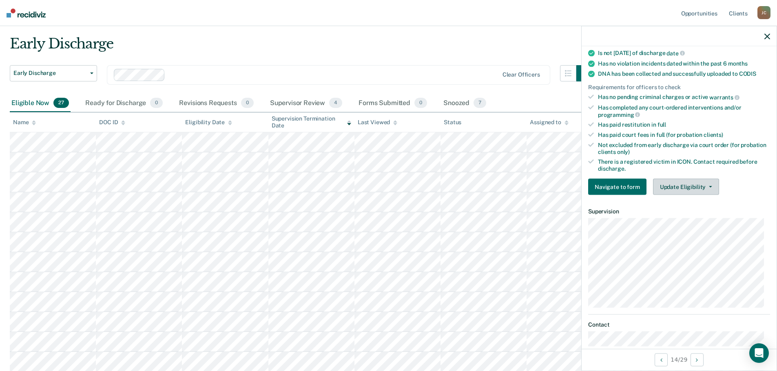
click at [687, 184] on button "Update Eligibility" at bounding box center [686, 187] width 66 height 16
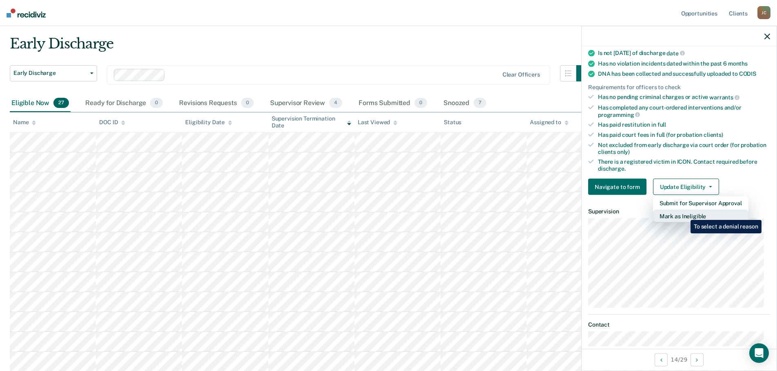
click at [684, 214] on button "Mark as Ineligible" at bounding box center [700, 216] width 95 height 13
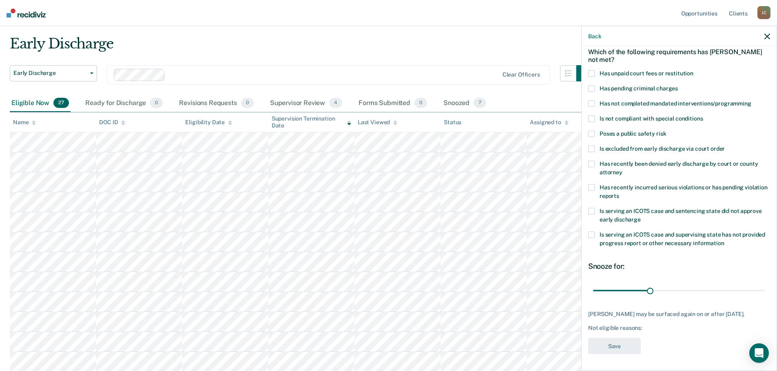
scroll to position [38, 0]
click at [591, 120] on span at bounding box center [591, 119] width 7 height 7
click at [702, 116] on input "Is not compliant with special conditions" at bounding box center [702, 116] width 0 height 0
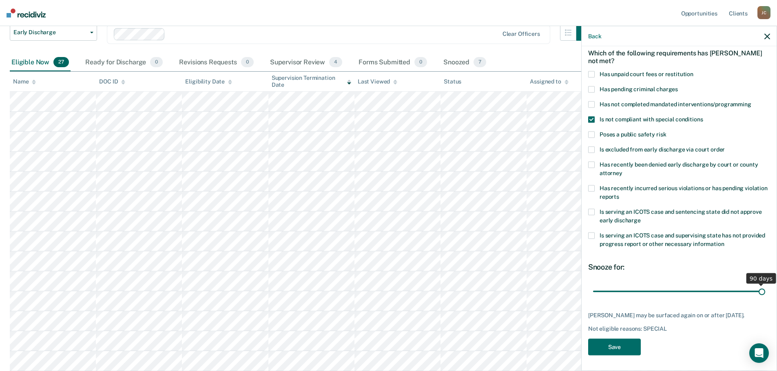
drag, startPoint x: 649, startPoint y: 290, endPoint x: 755, endPoint y: 291, distance: 105.6
type input "90"
click at [755, 291] on input "range" at bounding box center [679, 292] width 172 height 14
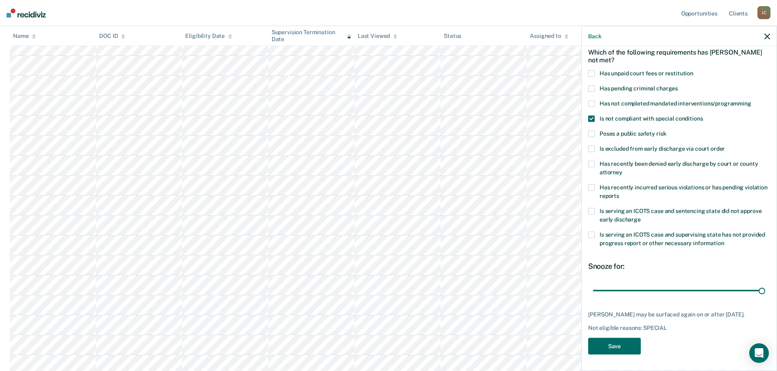
scroll to position [143, 0]
click at [610, 348] on button "Save" at bounding box center [614, 346] width 53 height 17
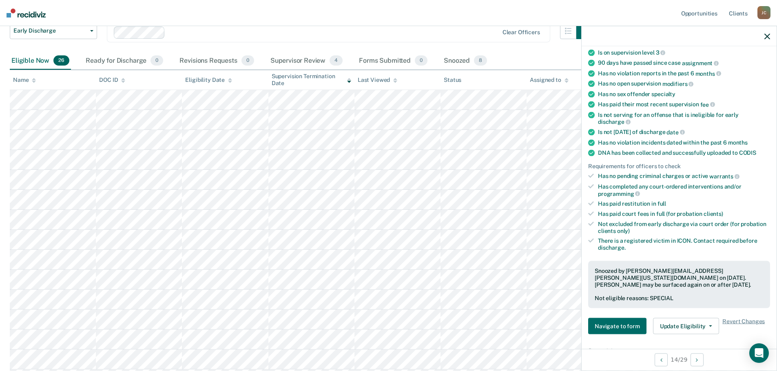
scroll to position [126, 0]
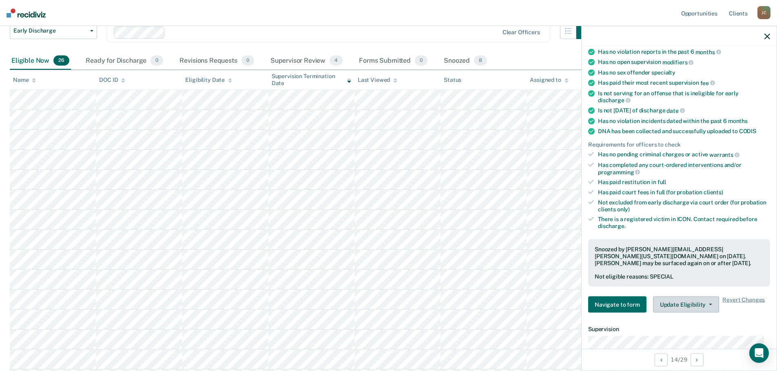
click at [675, 303] on button "Update Eligibility" at bounding box center [686, 305] width 66 height 16
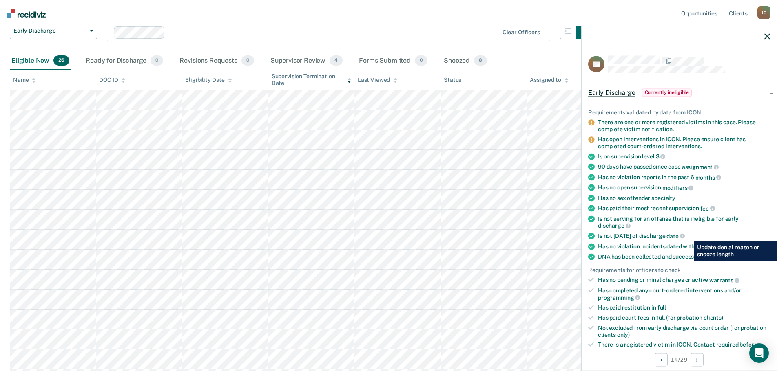
scroll to position [0, 0]
click at [763, 37] on div at bounding box center [678, 36] width 195 height 20
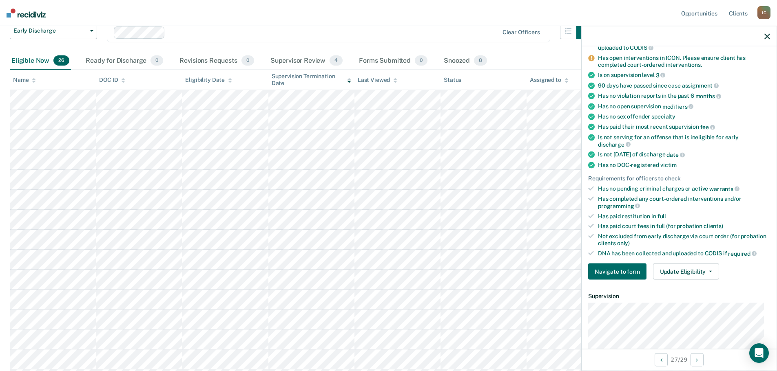
scroll to position [122, 0]
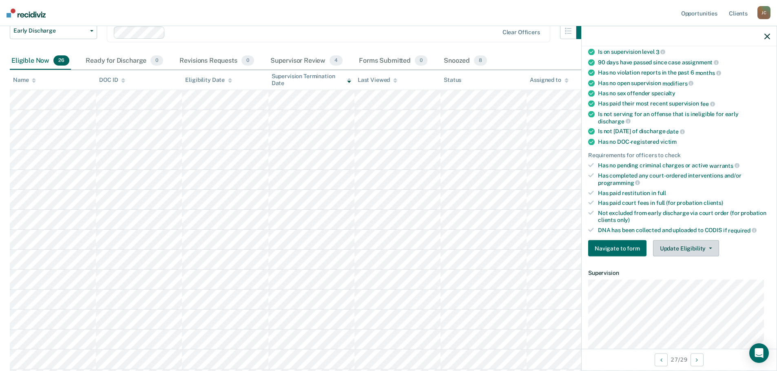
click at [689, 247] on button "Update Eligibility" at bounding box center [686, 249] width 66 height 16
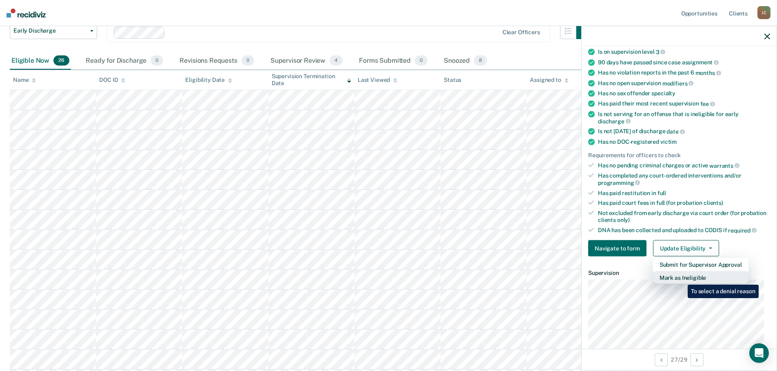
click at [681, 279] on button "Mark as Ineligible" at bounding box center [700, 278] width 95 height 13
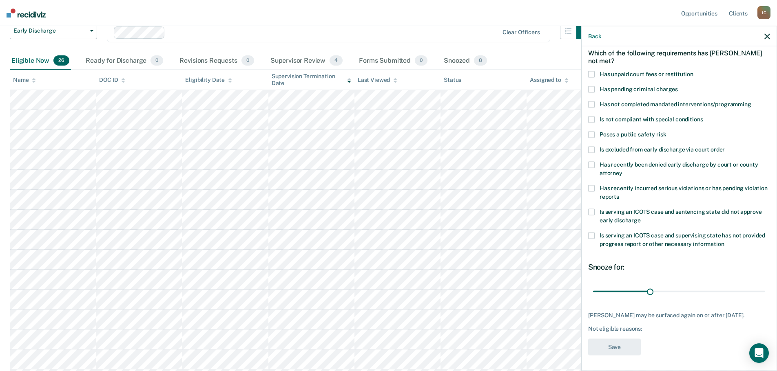
click at [591, 88] on span at bounding box center [591, 89] width 7 height 7
click at [678, 86] on input "Has pending criminal charges" at bounding box center [678, 86] width 0 height 0
click at [591, 104] on span at bounding box center [591, 104] width 7 height 7
click at [751, 101] on input "Has not completed mandated interventions/programming" at bounding box center [751, 101] width 0 height 0
click at [590, 135] on span at bounding box center [591, 134] width 7 height 7
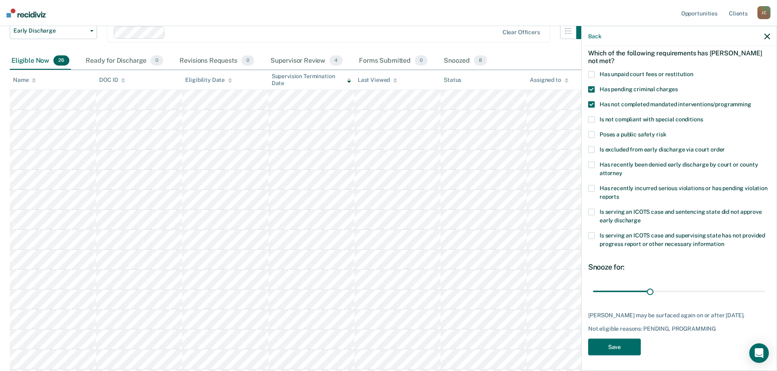
click at [666, 131] on input "Poses a public safety risk" at bounding box center [666, 131] width 0 height 0
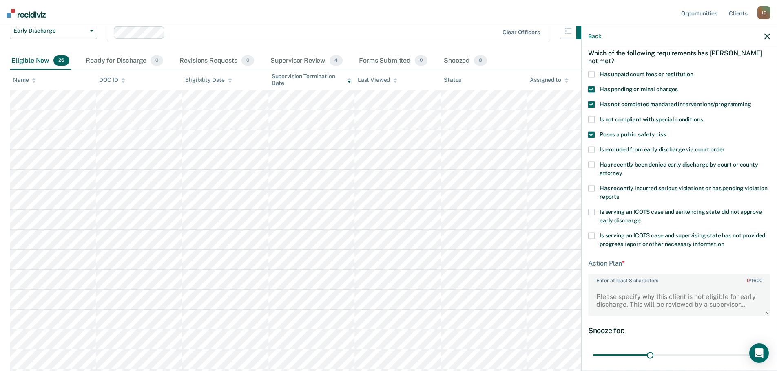
click at [592, 189] on span at bounding box center [591, 188] width 7 height 7
click at [619, 194] on input "Has recently incurred serious violations or has pending violation reports" at bounding box center [619, 194] width 0 height 0
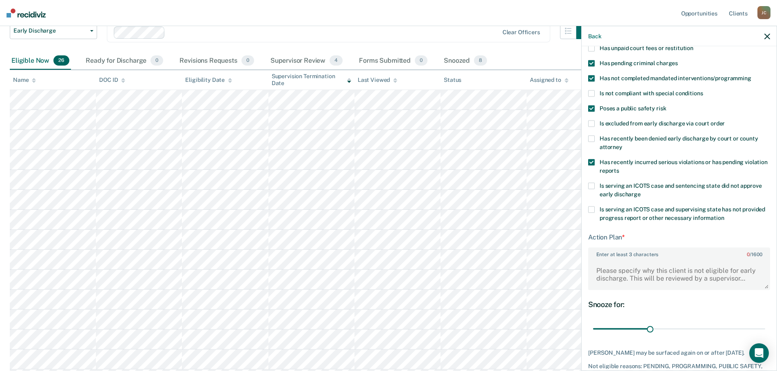
scroll to position [78, 0]
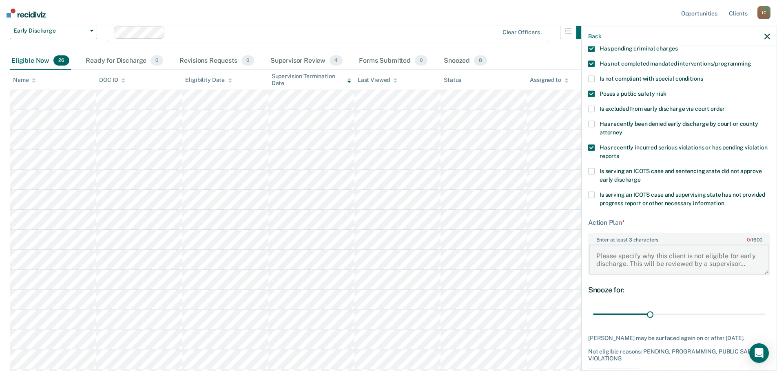
click at [627, 257] on textarea "Enter at least 3 characters 0 / 1600" at bounding box center [679, 260] width 180 height 30
drag, startPoint x: 647, startPoint y: 313, endPoint x: 777, endPoint y: 317, distance: 130.1
type input "90"
click at [765, 317] on input "range" at bounding box center [679, 314] width 172 height 14
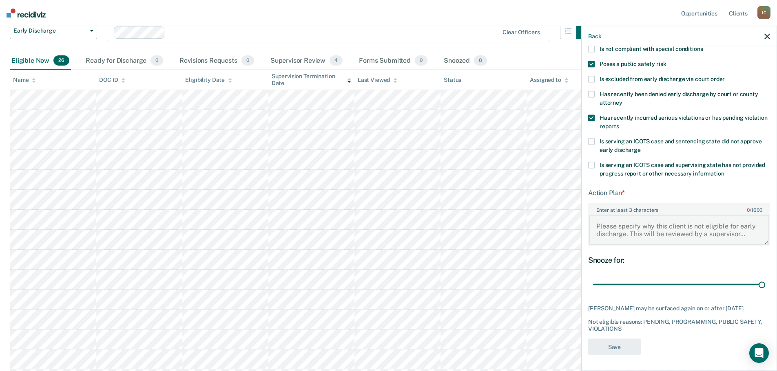
click at [602, 227] on textarea "Enter at least 3 characters 0 / 1600" at bounding box center [679, 230] width 180 height 30
click at [601, 225] on textarea "Enter at least 3 characters 0 / 1600" at bounding box center [679, 230] width 180 height 30
paste textarea "Pending criminal charges, pending probation violation and poses a safety public…"
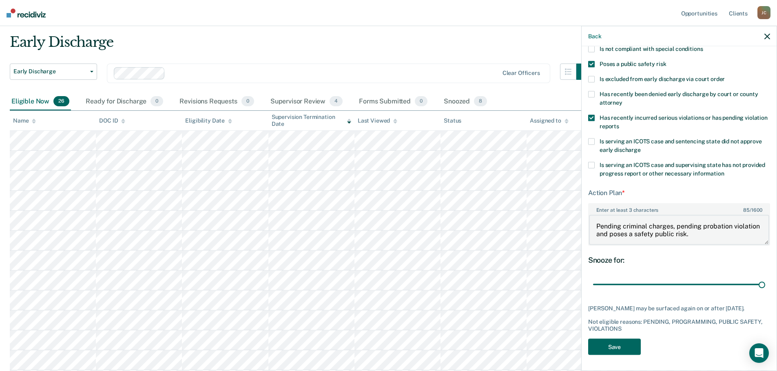
type textarea "Pending criminal charges, pending probation violation and poses a safety public…"
click at [613, 342] on button "Save" at bounding box center [614, 347] width 53 height 17
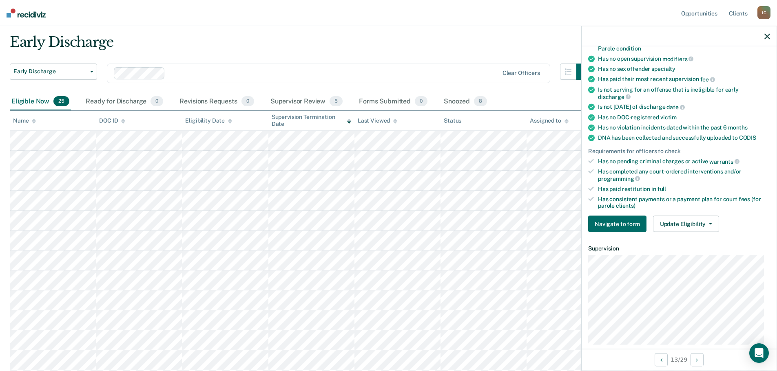
scroll to position [139, 0]
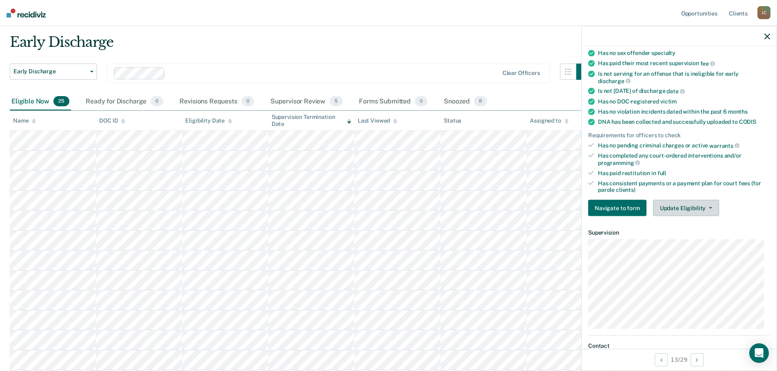
click at [689, 206] on button "Update Eligibility" at bounding box center [686, 208] width 66 height 16
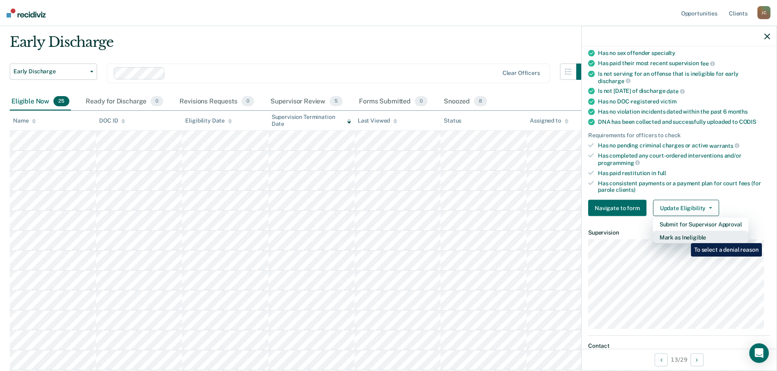
click at [685, 237] on button "Mark as Ineligible" at bounding box center [700, 237] width 95 height 13
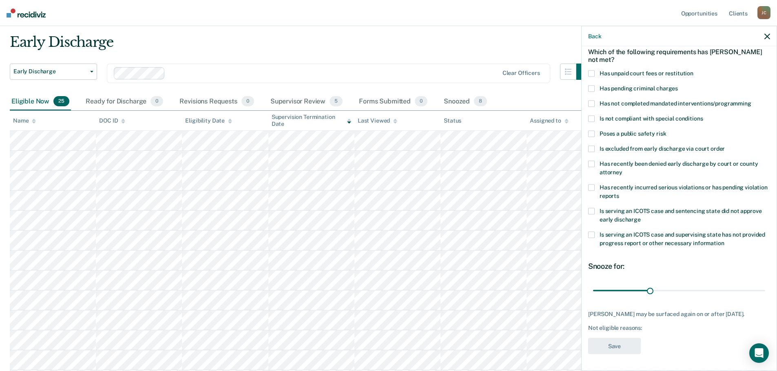
scroll to position [38, 0]
drag, startPoint x: 595, startPoint y: 236, endPoint x: 613, endPoint y: 250, distance: 22.9
click at [613, 250] on div "Is serving an ICOTS case and supervising state has not provided progress report…" at bounding box center [679, 244] width 182 height 24
click at [592, 213] on span at bounding box center [591, 212] width 7 height 7
click at [640, 217] on input "Is serving an ICOTS case and sentencing state did not approve early discharge" at bounding box center [640, 217] width 0 height 0
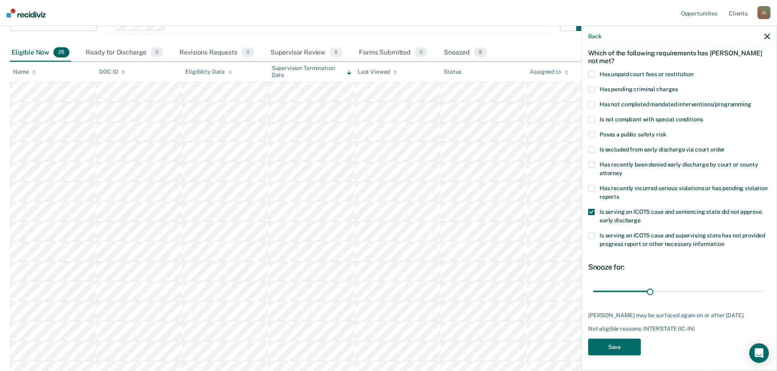
scroll to position [104, 0]
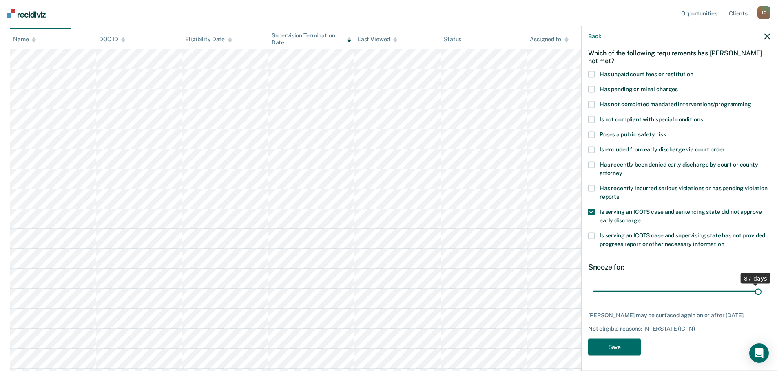
drag, startPoint x: 647, startPoint y: 290, endPoint x: 752, endPoint y: 293, distance: 105.6
type input "88"
click at [752, 293] on input "range" at bounding box center [679, 292] width 172 height 14
drag, startPoint x: 640, startPoint y: 213, endPoint x: 615, endPoint y: 210, distance: 25.9
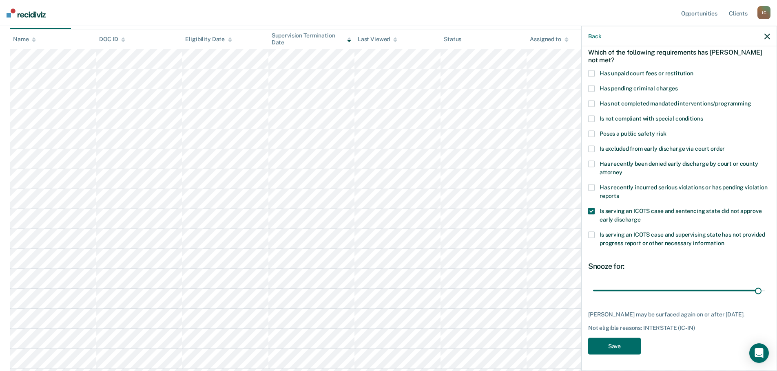
click at [615, 210] on label "Is serving an ICOTS case and sentencing state did not approve early discharge" at bounding box center [679, 216] width 182 height 17
click at [640, 216] on input "Is serving an ICOTS case and sentencing state did not approve early discharge" at bounding box center [640, 216] width 0 height 0
click at [590, 208] on span at bounding box center [591, 211] width 7 height 7
click at [640, 216] on input "Is serving an ICOTS case and sentencing state did not approve early discharge" at bounding box center [640, 216] width 0 height 0
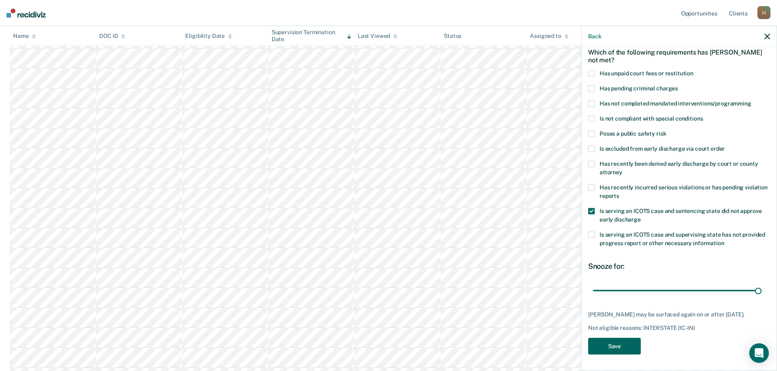
click at [615, 345] on button "Save" at bounding box center [614, 346] width 53 height 17
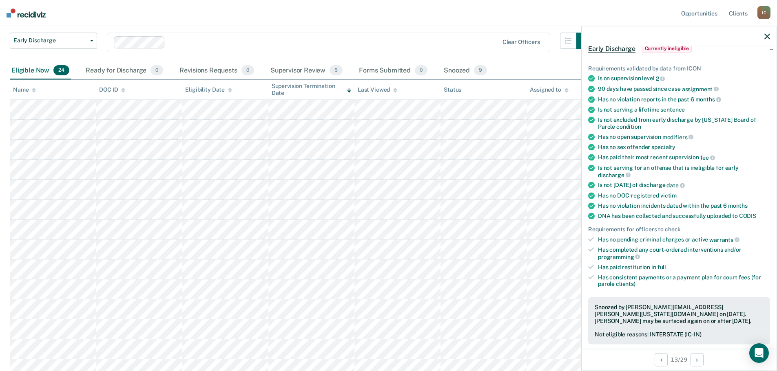
scroll to position [0, 0]
